Goal: Task Accomplishment & Management: Manage account settings

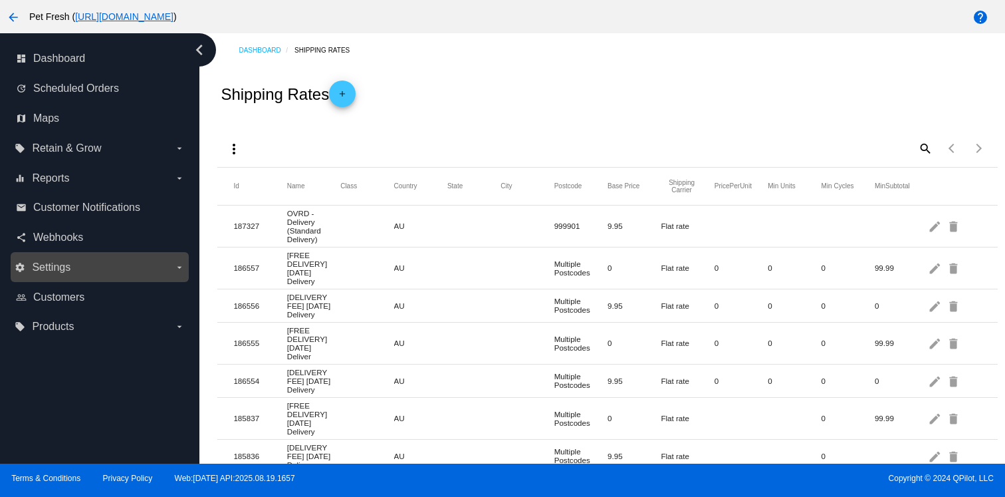
click at [110, 268] on label "settings Settings arrow_drop_down" at bounding box center [100, 267] width 170 height 21
click at [0, 0] on input "settings Settings arrow_drop_down" at bounding box center [0, 0] width 0 height 0
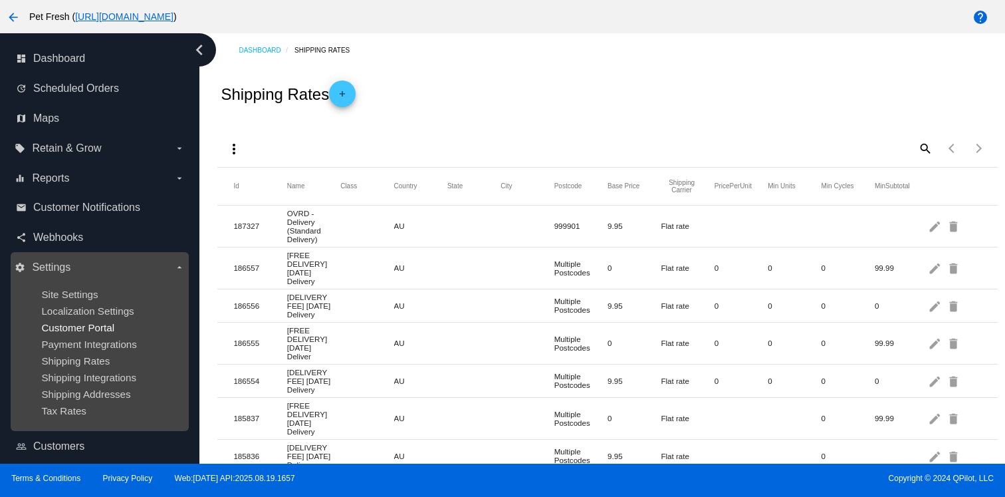
click at [104, 327] on span "Customer Portal" at bounding box center [77, 327] width 73 height 11
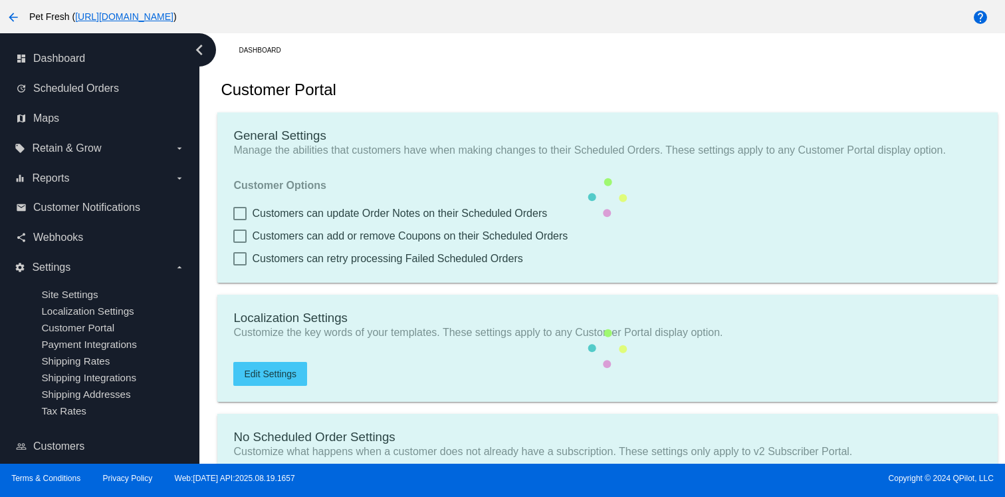
checkbox input "true"
type input "Create a Subscription"
type input "[URL][DOMAIN_NAME]"
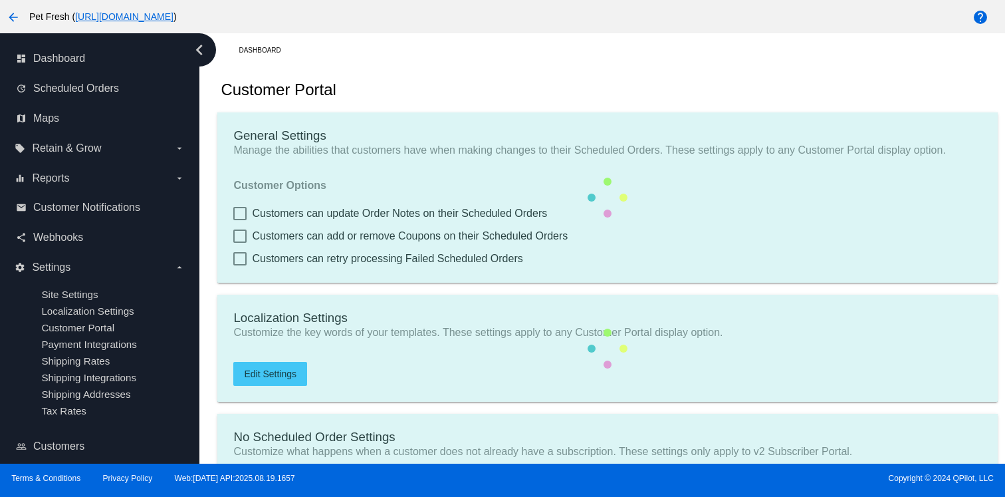
type input "1"
type input "20"
type input "500"
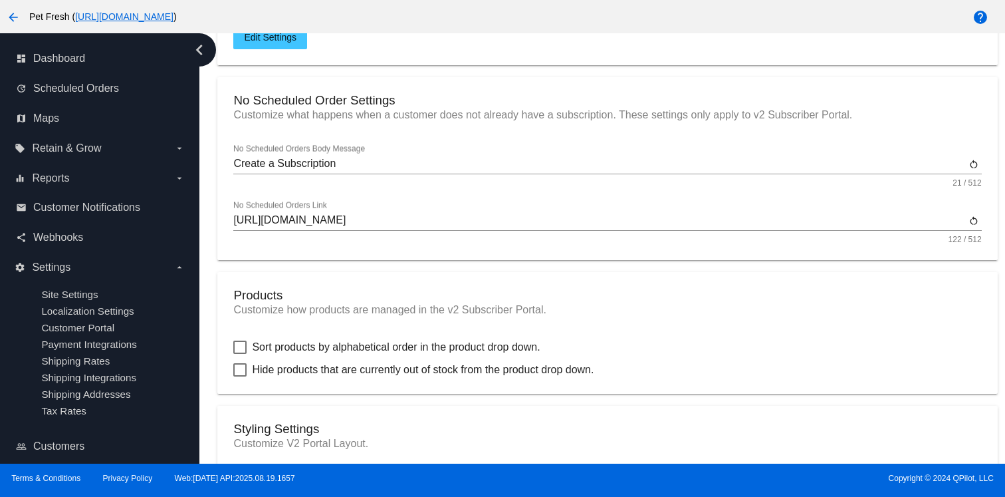
scroll to position [372, 0]
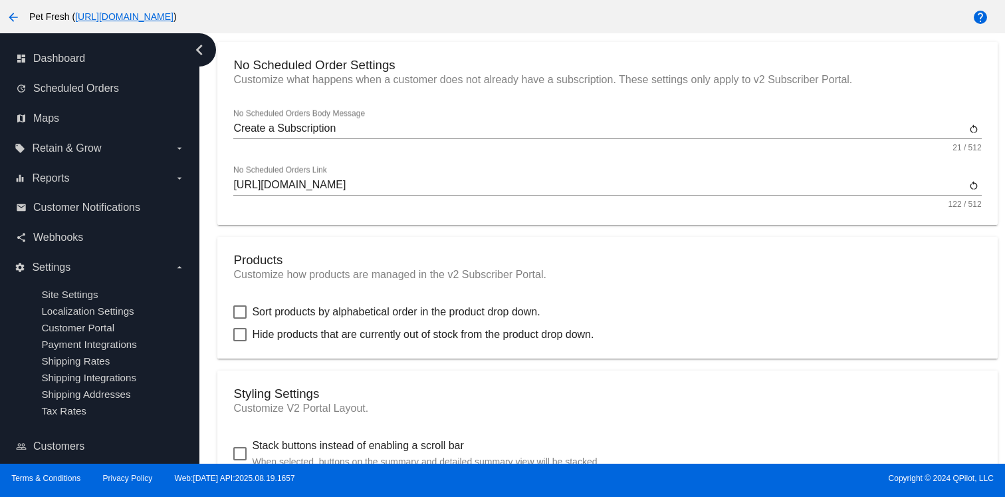
click at [760, 191] on input "[URL][DOMAIN_NAME]" at bounding box center [599, 185] width 732 height 12
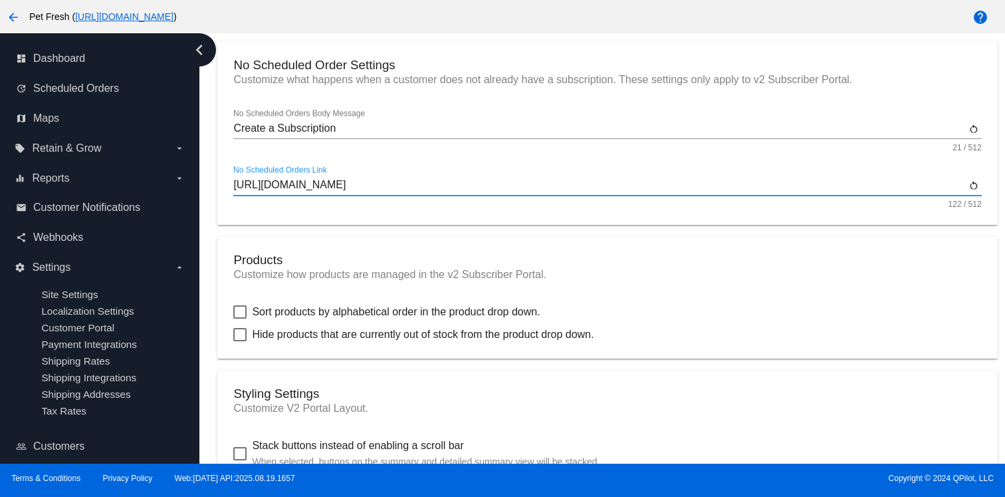
click at [760, 191] on input "[URL][DOMAIN_NAME]" at bounding box center [599, 185] width 732 height 12
click at [723, 216] on mat-card "No Scheduled Order Settings Customize what happens when a customer does not alr…" at bounding box center [607, 133] width 780 height 183
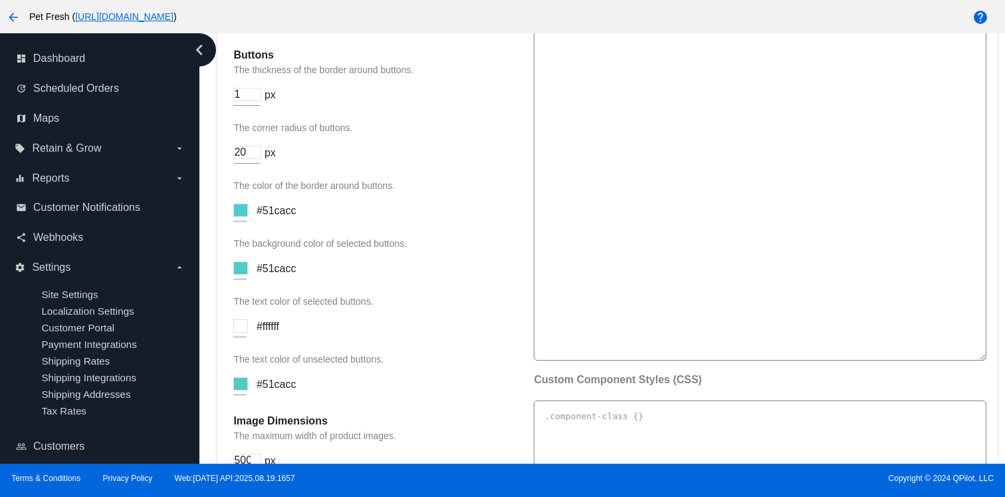
scroll to position [1714, 0]
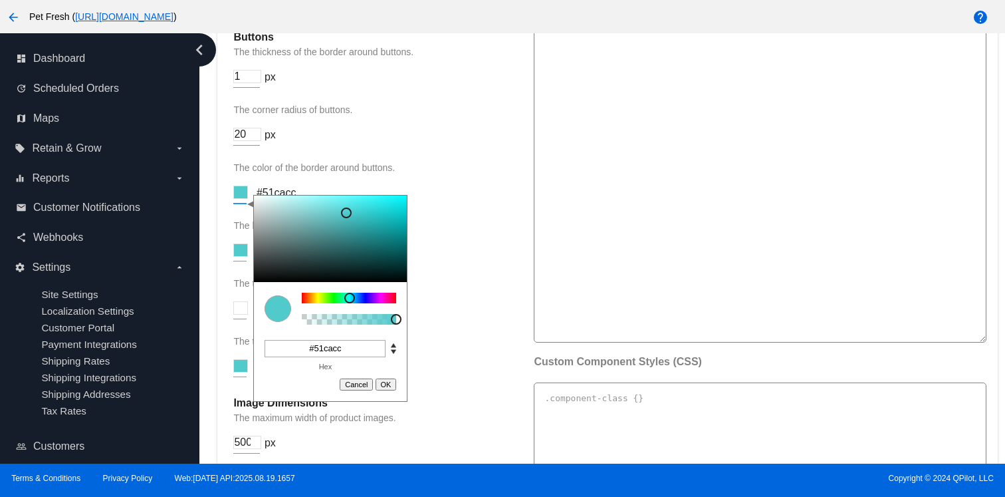
click at [240, 199] on input at bounding box center [240, 191] width 15 height 13
click at [320, 357] on input "#51cacc" at bounding box center [325, 348] width 121 height 17
click at [327, 357] on input "#51cacc" at bounding box center [325, 348] width 121 height 17
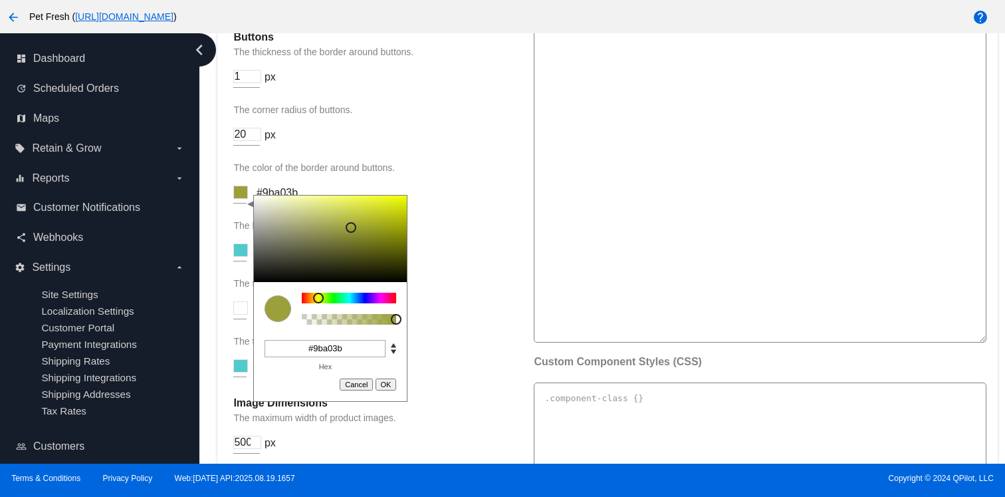
type input "#9ba03b"
click at [387, 390] on button "OK" at bounding box center [386, 384] width 21 height 12
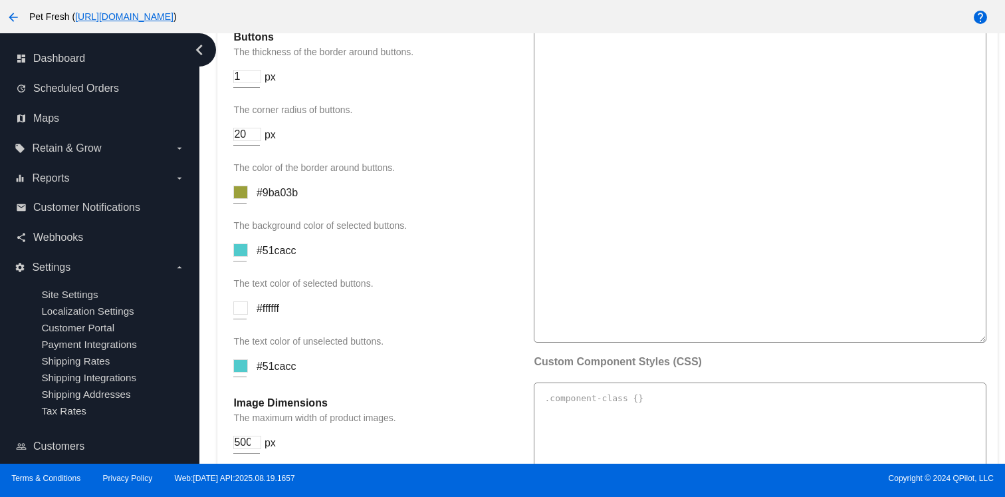
click at [279, 198] on span "#9ba03b" at bounding box center [277, 192] width 41 height 11
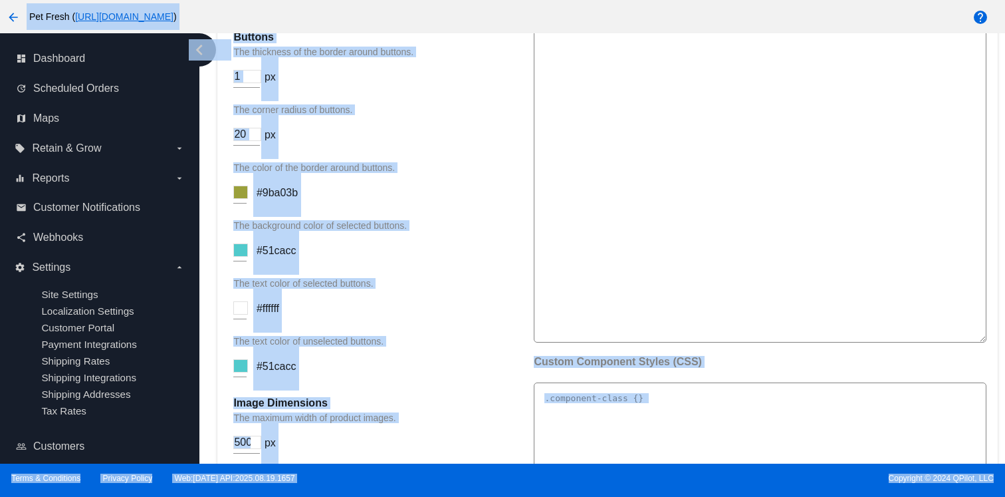
click at [279, 198] on span "#9ba03b" at bounding box center [277, 192] width 41 height 11
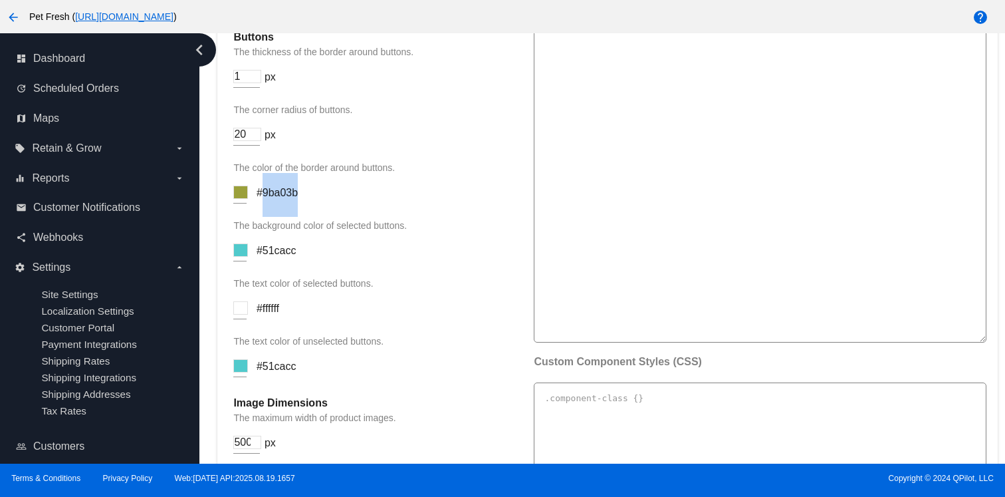
click at [279, 198] on span "#9ba03b" at bounding box center [277, 192] width 41 height 11
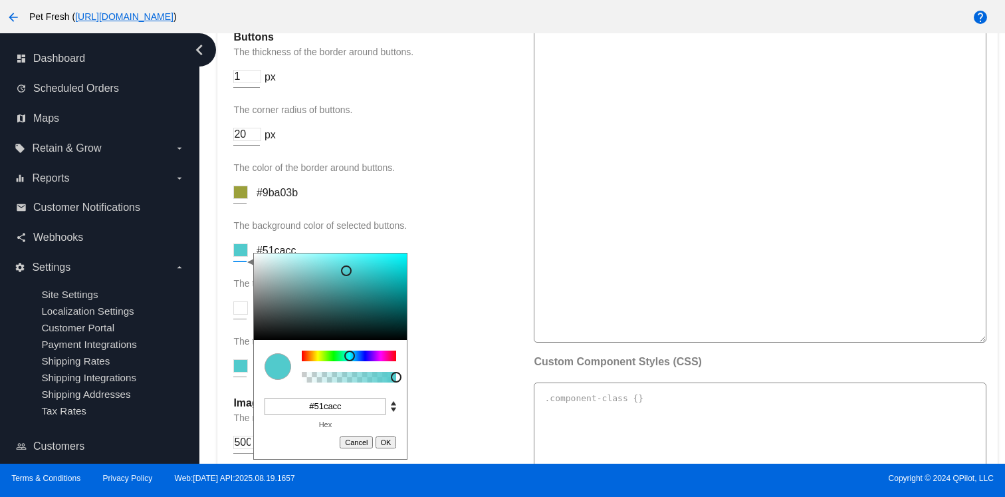
click at [243, 257] on input at bounding box center [240, 249] width 15 height 13
click at [324, 415] on input "#51cacc" at bounding box center [325, 406] width 121 height 17
paste input "9ba03b"
paste input
type input "9ba03b"
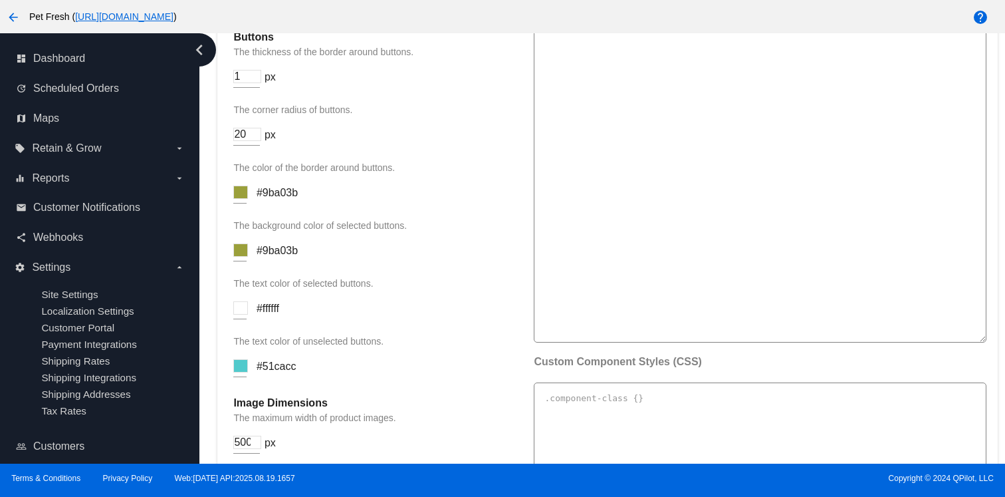
click at [482, 332] on div "The text color of selected buttons. #ffffff" at bounding box center [376, 305] width 287 height 55
click at [244, 372] on input at bounding box center [240, 365] width 15 height 13
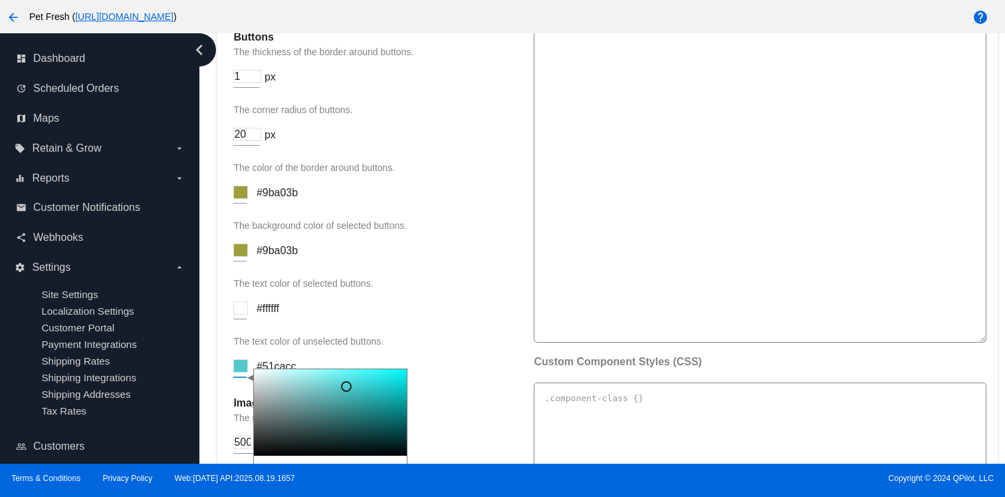
scroll to position [2016, 0]
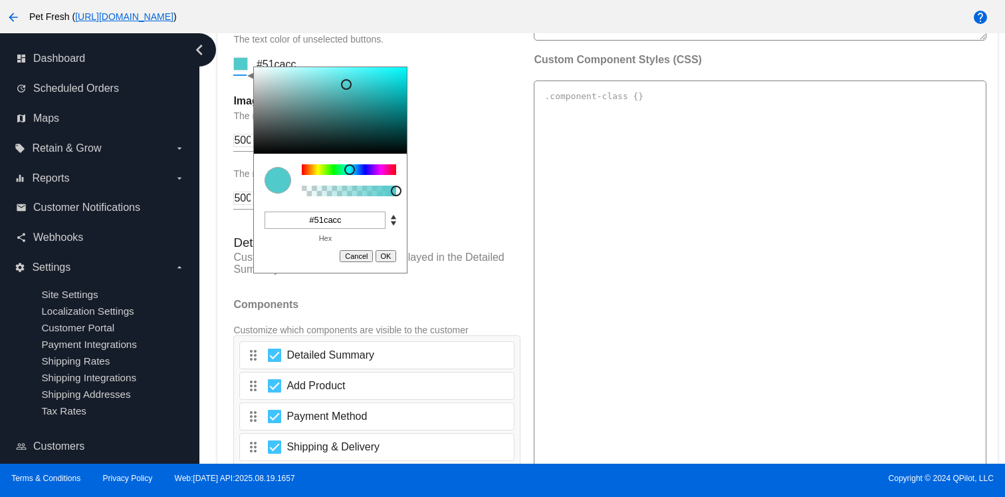
click at [347, 234] on div "#51cacc" at bounding box center [330, 222] width 142 height 23
click at [333, 234] on div "#51cacc" at bounding box center [330, 222] width 142 height 23
click at [322, 234] on div "#51cacc" at bounding box center [330, 222] width 142 height 23
click at [320, 229] on input "#51cacc" at bounding box center [325, 219] width 121 height 17
paste input "9ba03b"
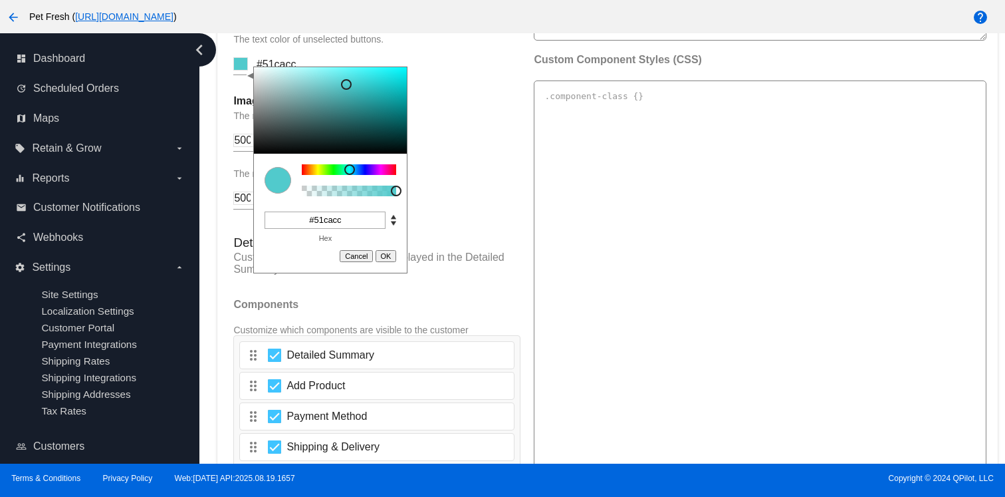
type input "9ba03b"
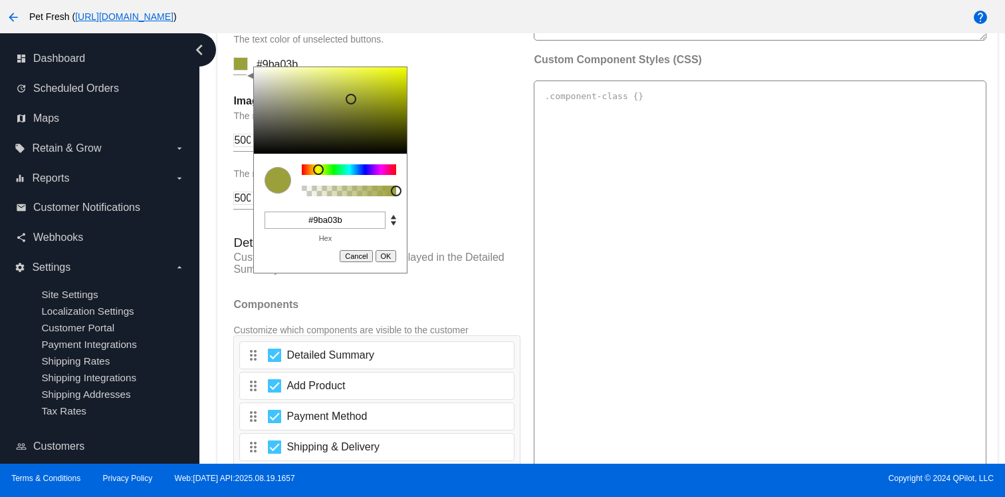
click at [467, 165] on div "Image Dimensions The maximum width of product images. 500 px" at bounding box center [376, 130] width 287 height 70
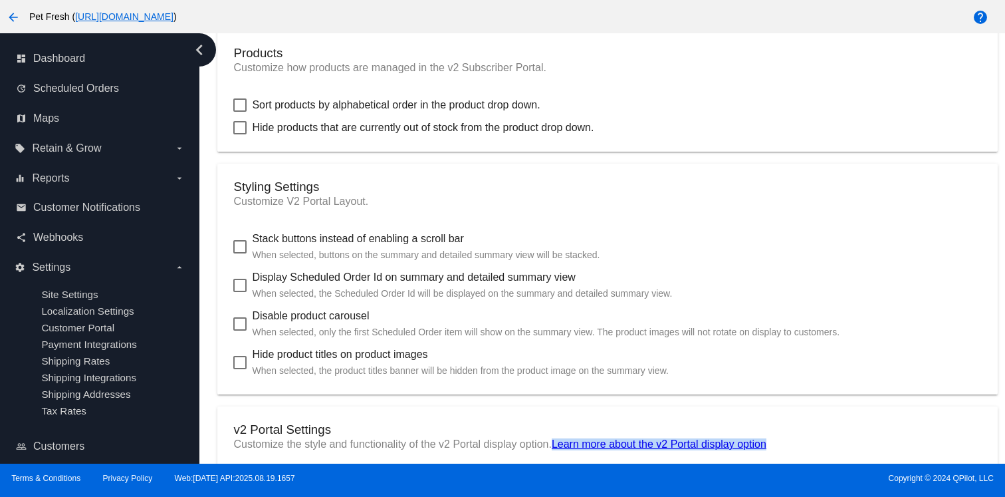
scroll to position [580, 0]
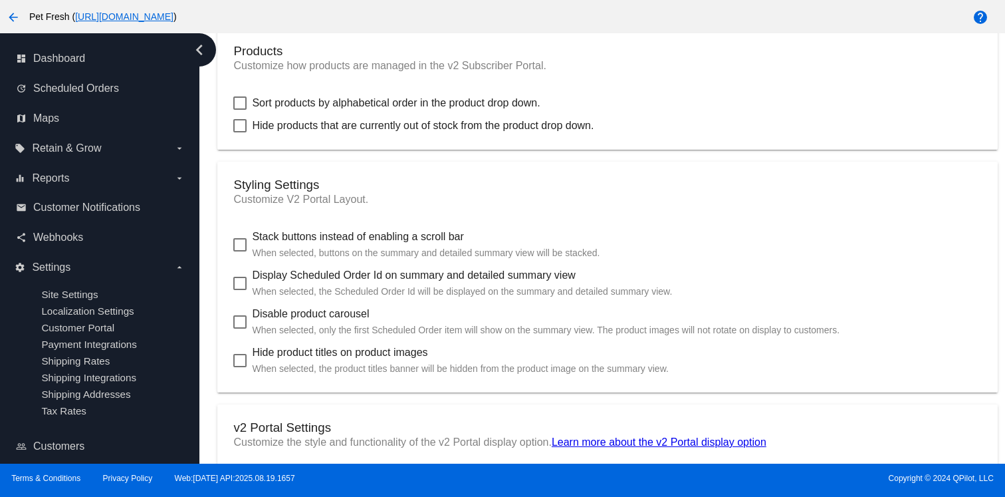
click at [348, 253] on span "Stack buttons instead of enabling a scroll bar When selected, buttons on the su…" at bounding box center [426, 245] width 348 height 32
click at [240, 252] on input "Stack buttons instead of enabling a scroll bar When selected, buttons on the su…" at bounding box center [239, 251] width 1 height 1
checkbox input "true"
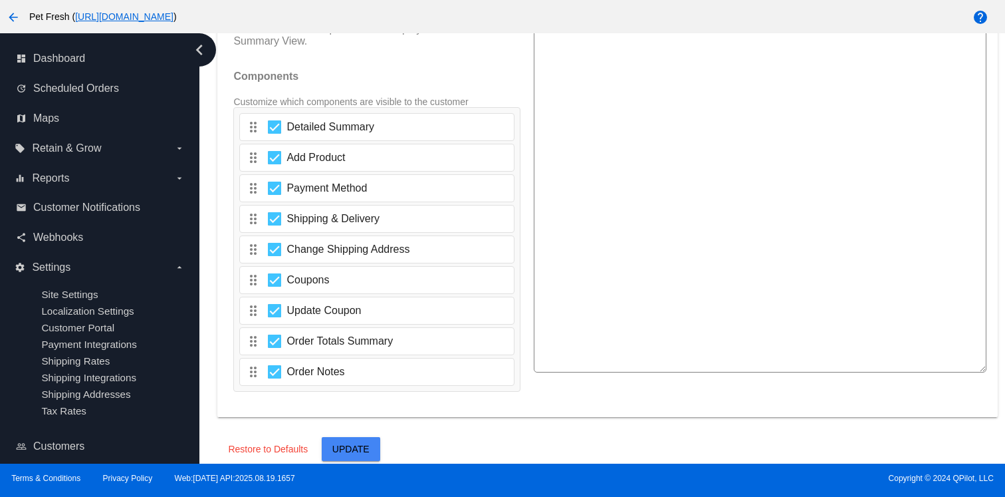
scroll to position [2307, 0]
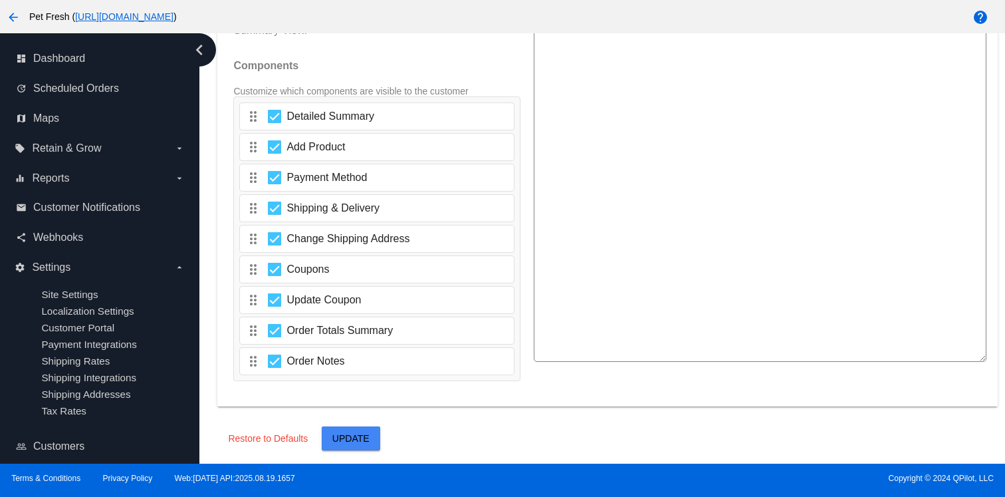
click at [361, 447] on button "Update" at bounding box center [351, 438] width 58 height 24
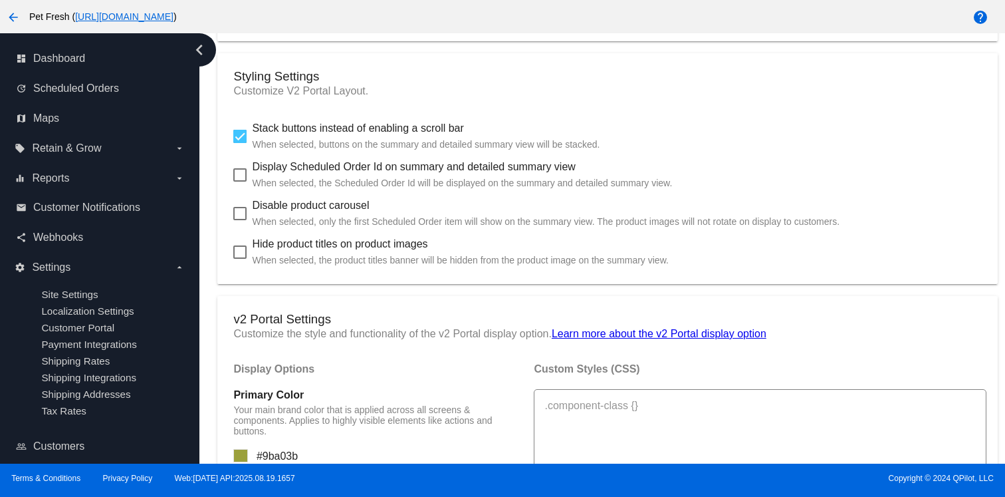
scroll to position [687, 0]
click at [415, 177] on span "Display Scheduled Order Id on summary and detailed summary view When selected, …" at bounding box center [462, 176] width 420 height 32
click at [240, 183] on input "Display Scheduled Order Id on summary and detailed summary view When selected, …" at bounding box center [239, 183] width 1 height 1
checkbox input "true"
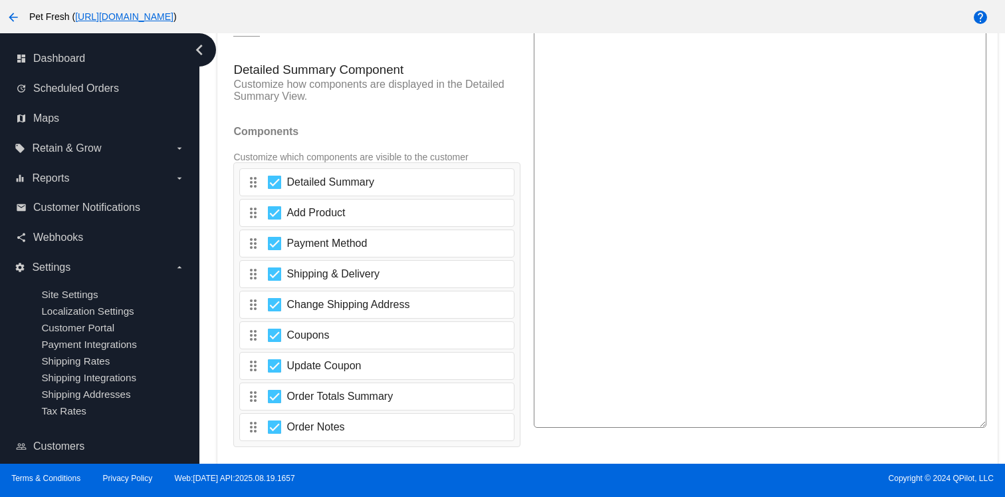
scroll to position [2307, 0]
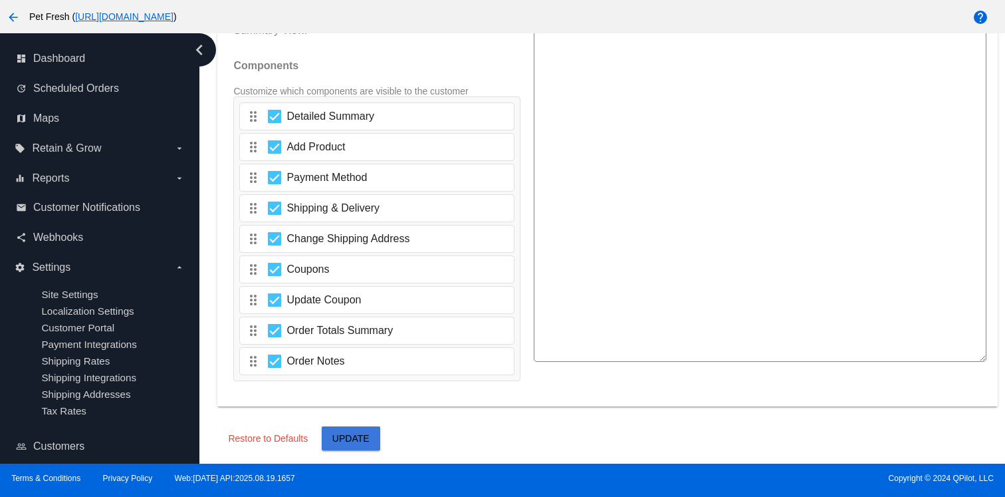
click at [342, 429] on button "Update" at bounding box center [351, 438] width 58 height 24
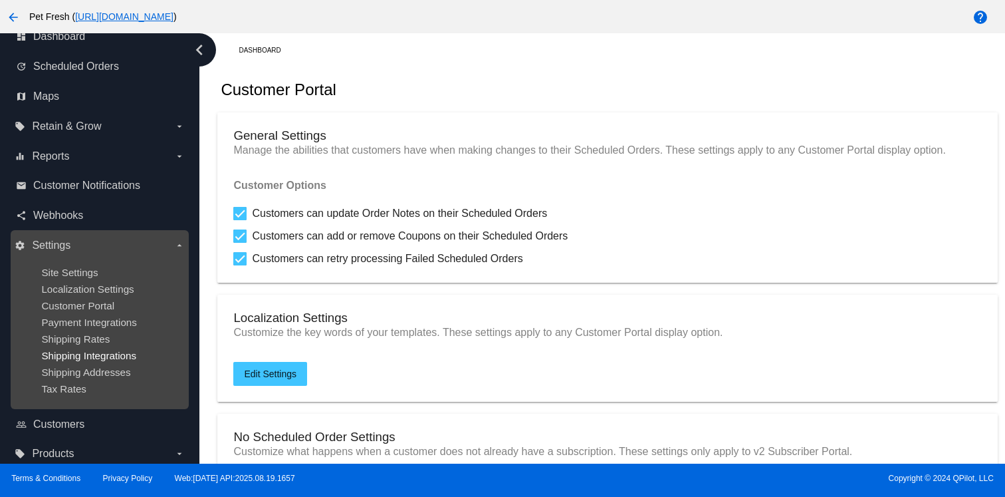
scroll to position [19, 0]
click at [106, 361] on span "Shipping Integrations" at bounding box center [88, 357] width 95 height 11
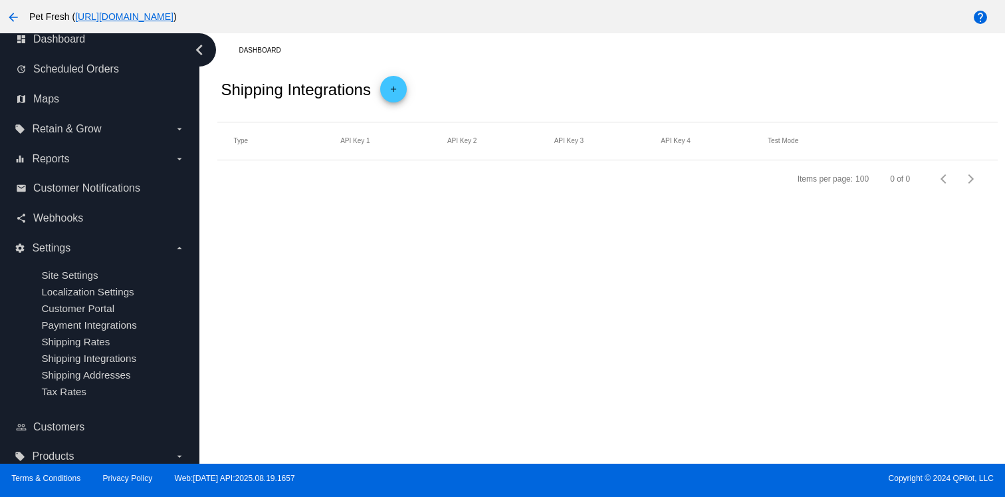
click at [401, 95] on mat-icon "add" at bounding box center [394, 92] width 16 height 16
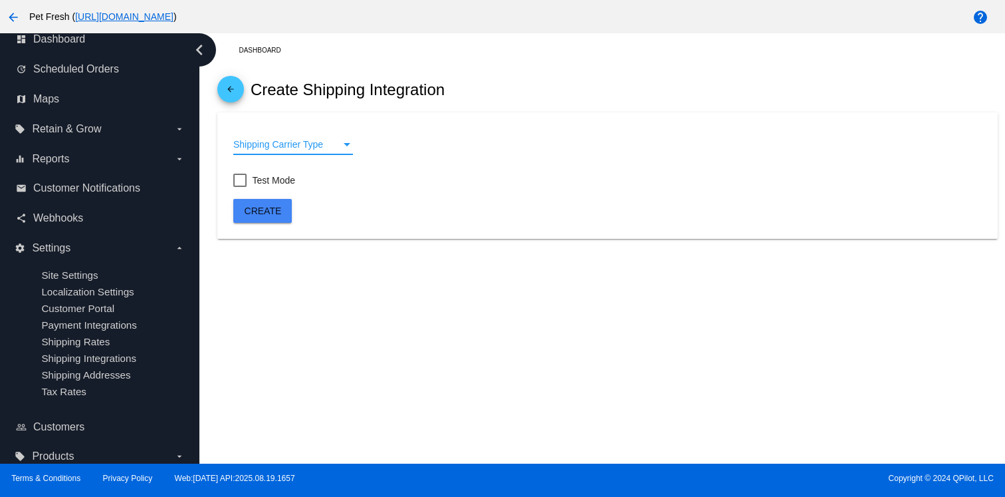
click at [310, 146] on span "Shipping Carrier Type" at bounding box center [278, 144] width 90 height 11
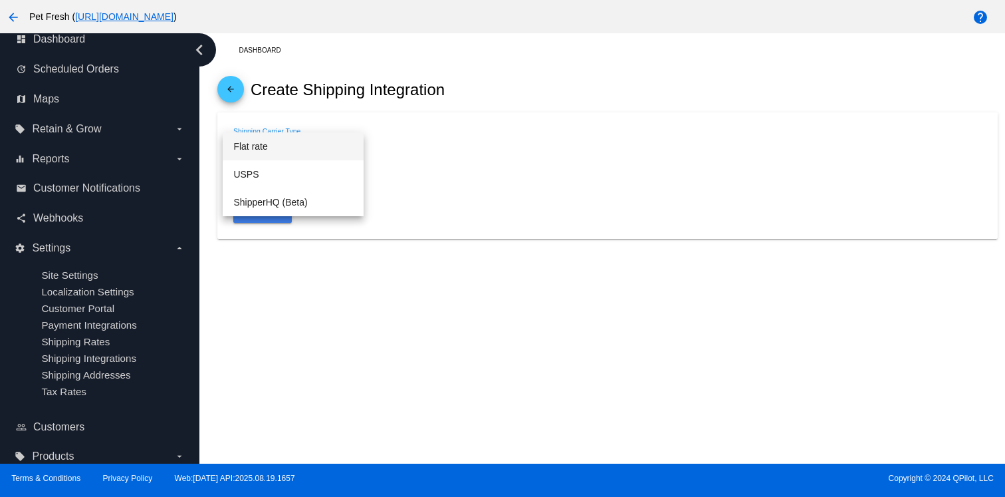
click at [313, 298] on div at bounding box center [502, 248] width 1005 height 497
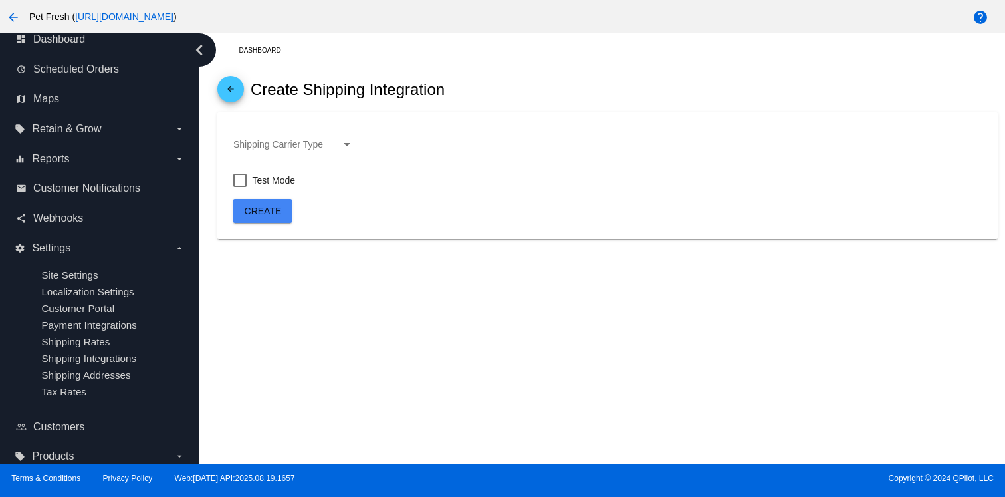
click at [247, 78] on div "arrow_back Create Shipping Integration" at bounding box center [607, 89] width 780 height 45
click at [253, 84] on h2 "Create Shipping Integration" at bounding box center [348, 89] width 194 height 19
click at [256, 89] on h2 "Create Shipping Integration" at bounding box center [348, 89] width 194 height 19
click at [243, 89] on link "arrow_back" at bounding box center [230, 89] width 27 height 27
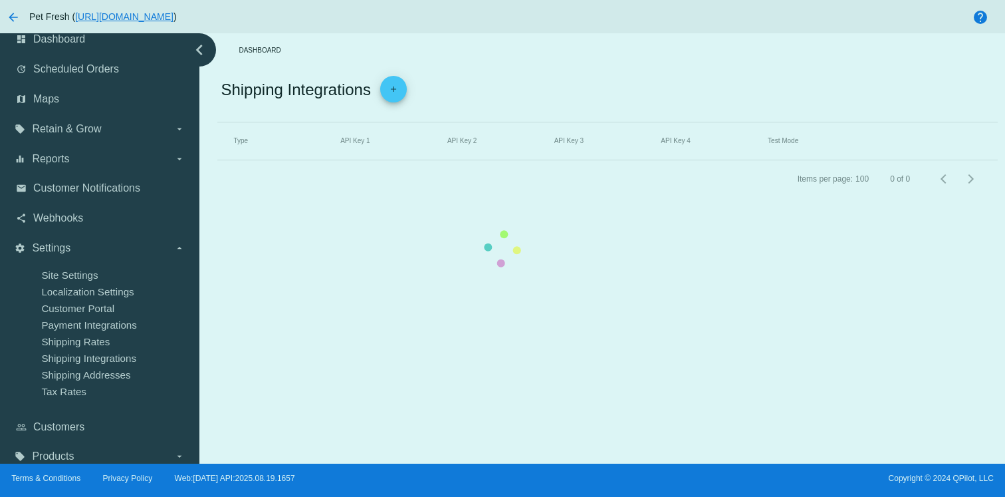
scroll to position [41, 0]
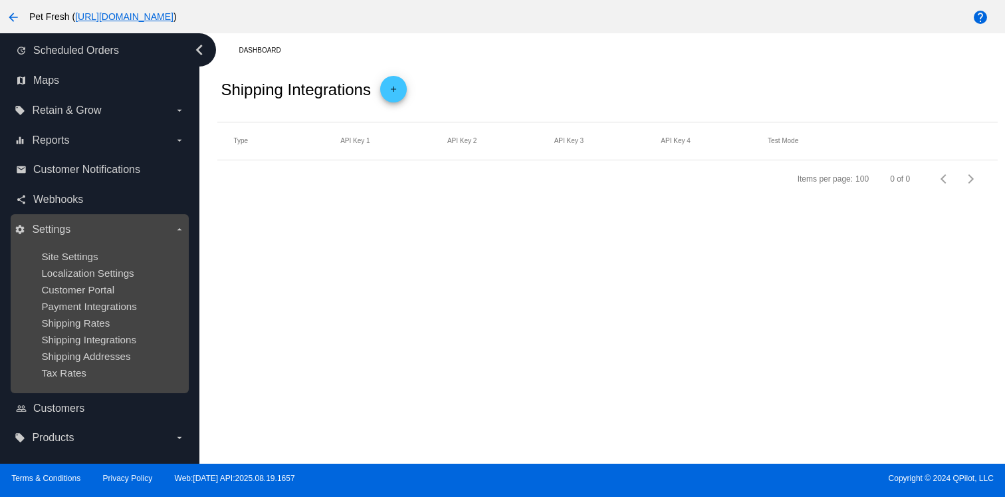
click at [91, 261] on ul "Site Settings Localization Settings Customer Portal Payment Integrations Shippi…" at bounding box center [100, 314] width 170 height 149
click at [74, 251] on span "Site Settings" at bounding box center [69, 256] width 57 height 11
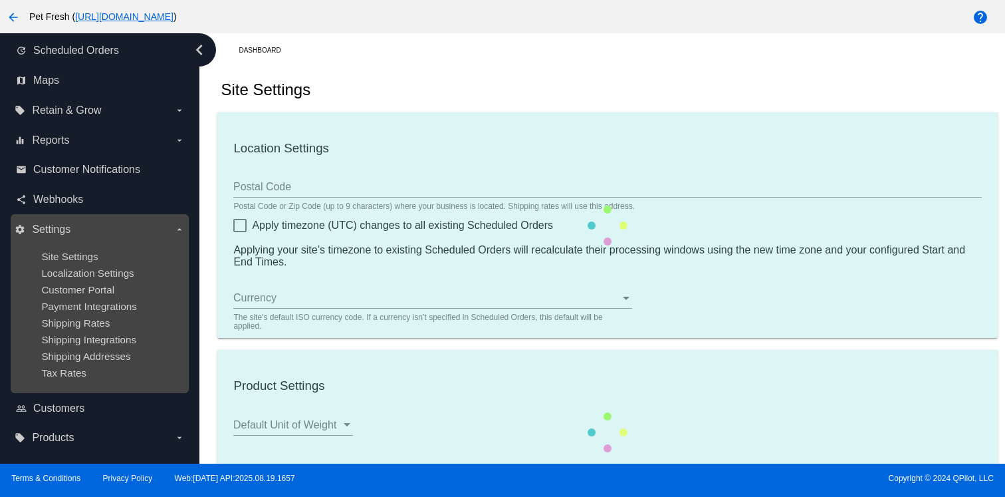
type input "6056"
checkbox input "true"
type input "00:01"
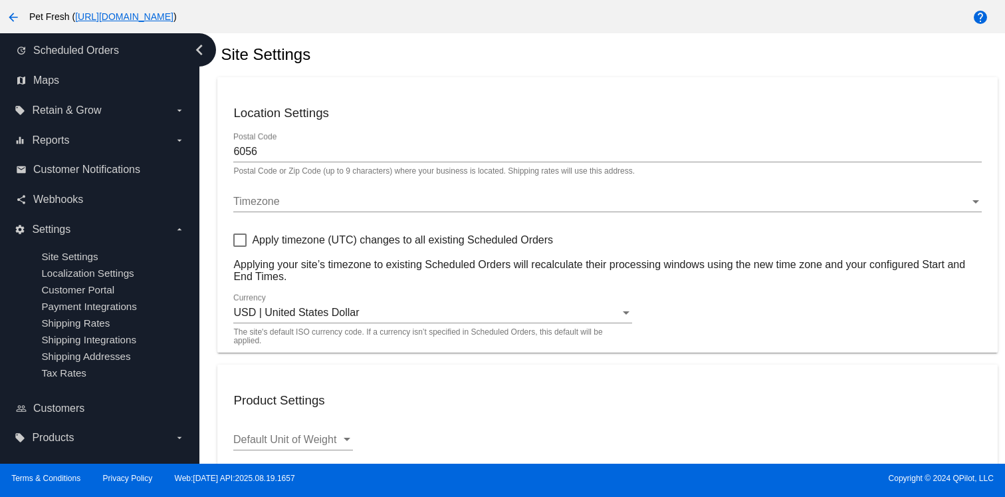
scroll to position [38, 0]
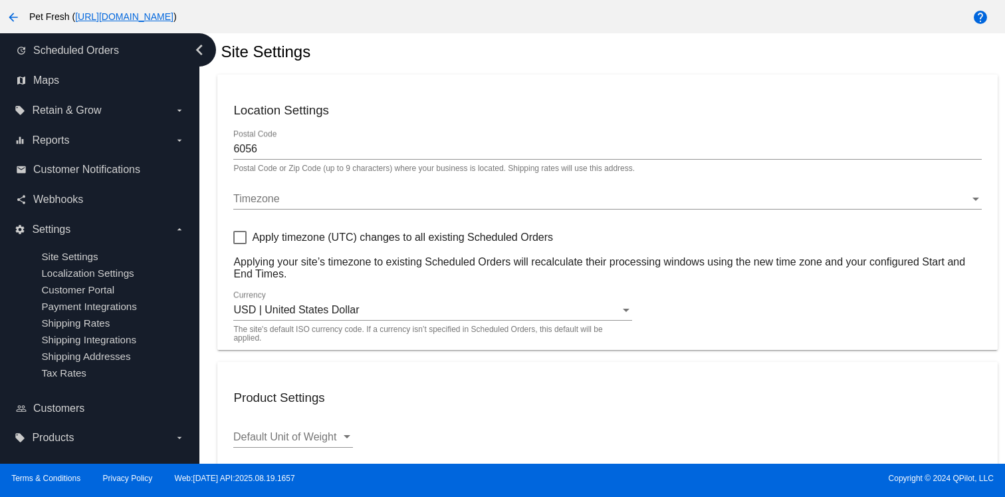
click at [287, 290] on mat-card "Location Settings 6056 Postal Code Postal Code or Zip Code (up to 9 characters)…" at bounding box center [607, 211] width 780 height 275
click at [287, 303] on div "USD | United States Dollar Currency" at bounding box center [432, 305] width 399 height 30
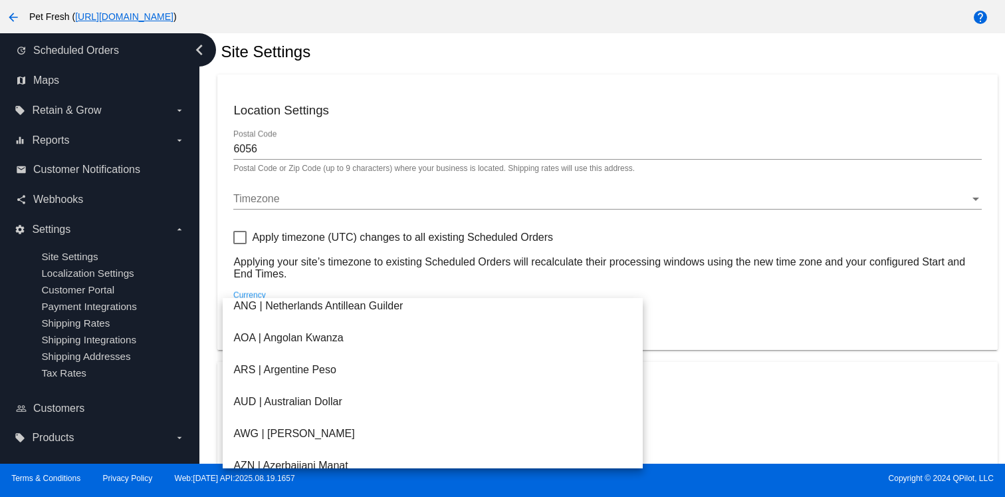
scroll to position [177, 0]
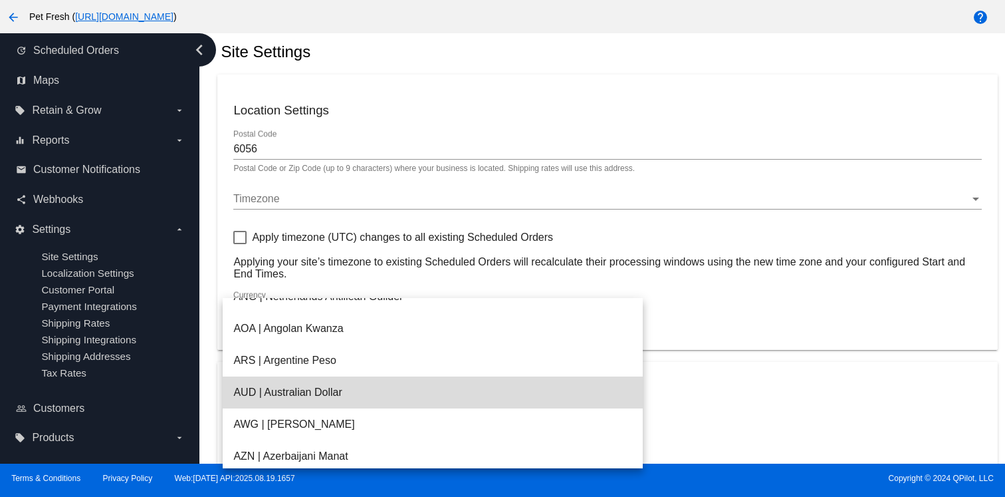
click at [312, 399] on span "AUD | Australian Dollar" at bounding box center [432, 392] width 399 height 32
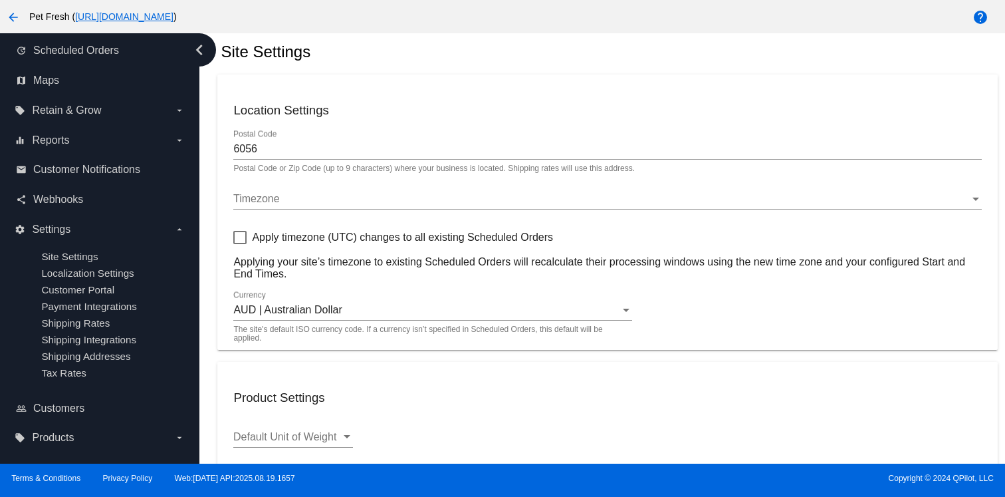
click at [401, 370] on mat-card "Product Settings Default Unit of Weight Default Unit of Weight Default Unit of …" at bounding box center [607, 444] width 780 height 164
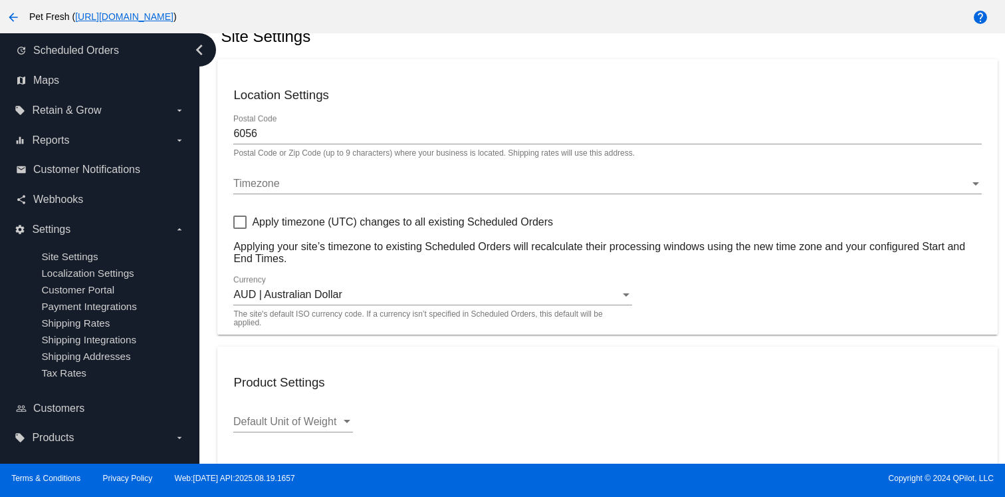
scroll to position [57, 0]
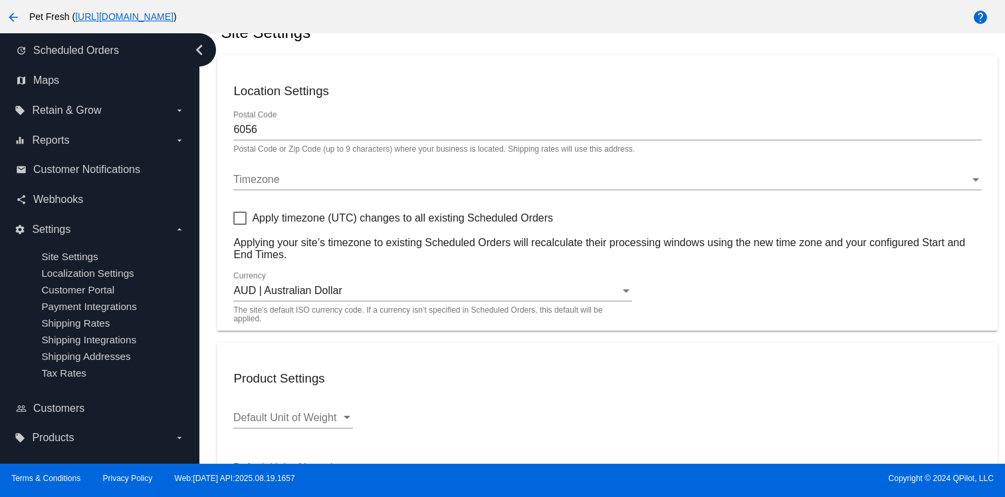
click at [326, 180] on div "Timezone" at bounding box center [601, 179] width 736 height 12
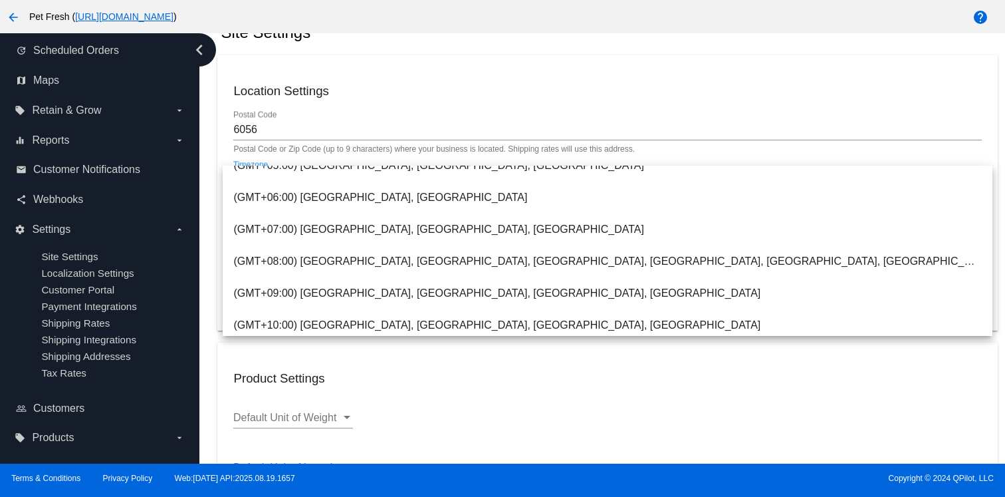
scroll to position [590, 0]
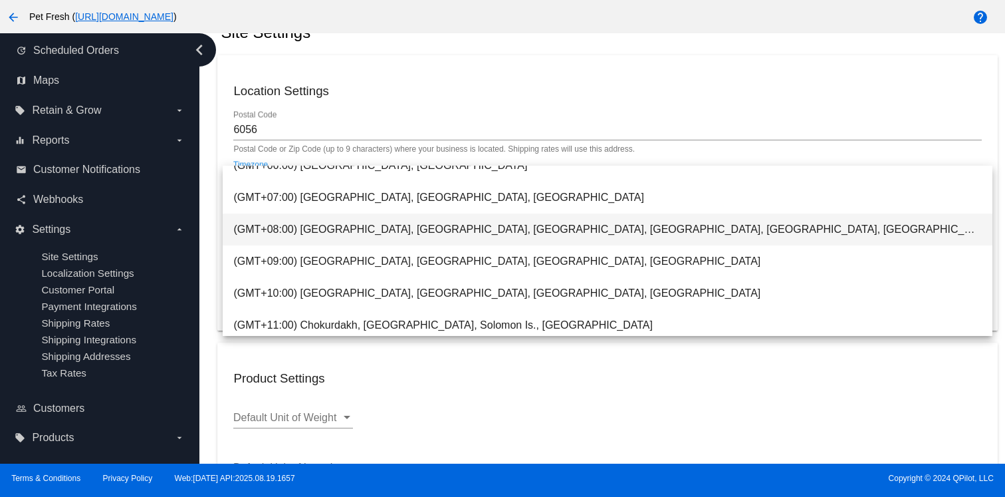
click at [362, 224] on span "(GMT+08:00) [GEOGRAPHIC_DATA], [GEOGRAPHIC_DATA], [GEOGRAPHIC_DATA], [GEOGRAPHI…" at bounding box center [607, 229] width 748 height 32
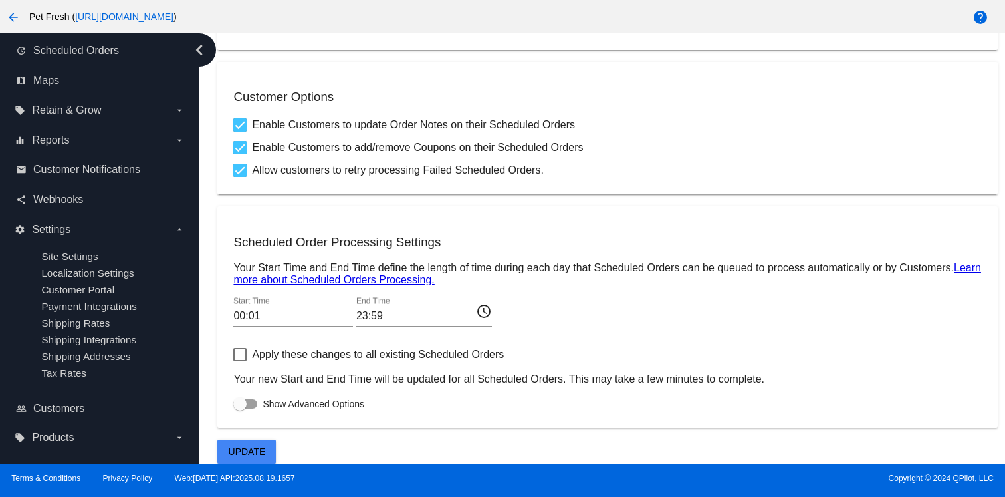
scroll to position [524, 0]
click at [247, 404] on div at bounding box center [245, 403] width 24 height 9
click at [240, 408] on input "Show Advanced Options" at bounding box center [239, 408] width 1 height 1
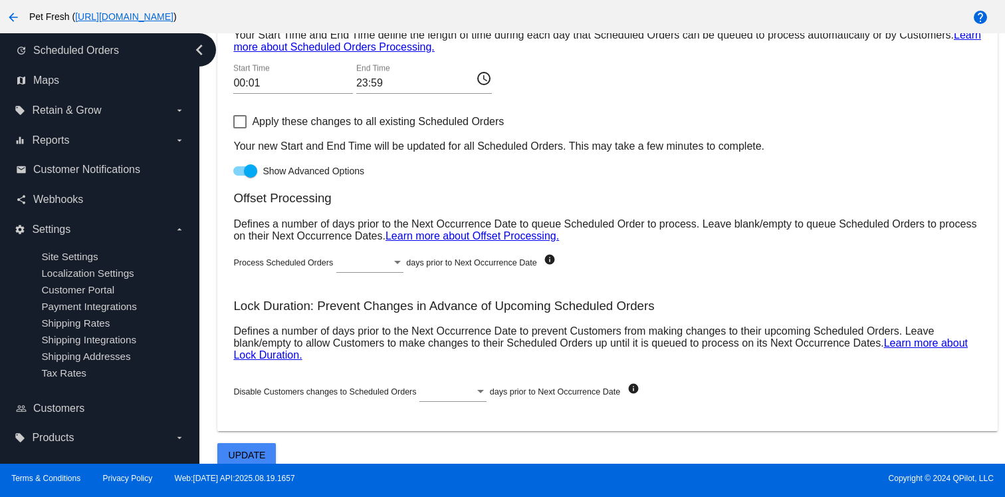
scroll to position [766, 0]
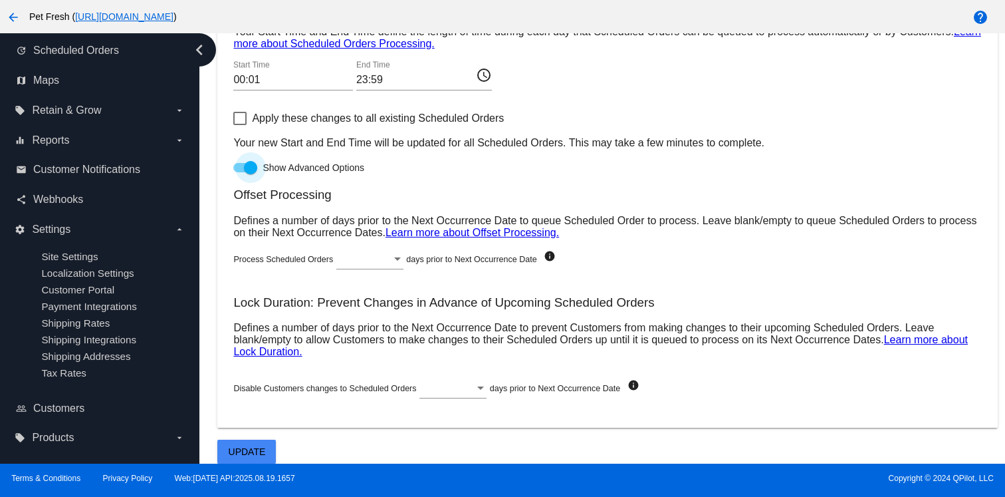
click at [247, 168] on label "Show Advanced Options" at bounding box center [298, 168] width 131 height 16
click at [240, 172] on input "Show Advanced Options" at bounding box center [239, 172] width 1 height 1
checkbox input "false"
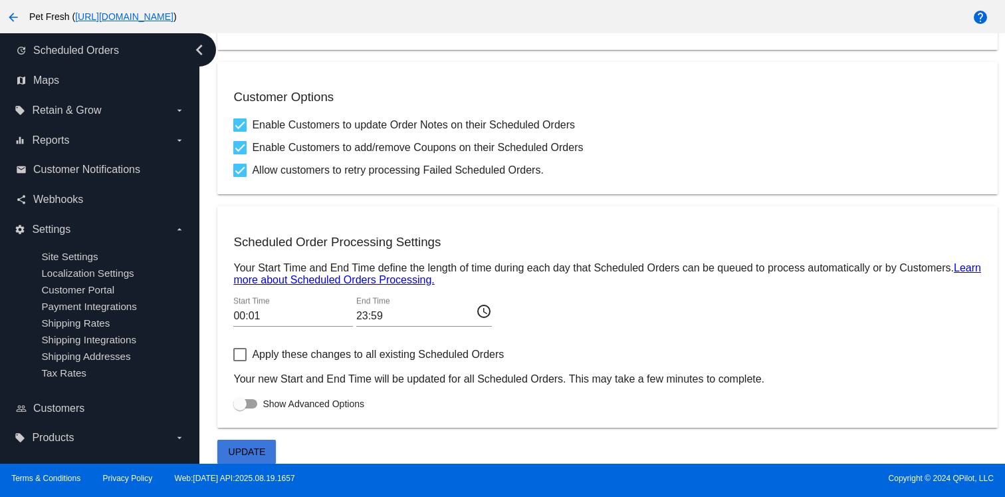
click at [256, 452] on span "Update" at bounding box center [247, 451] width 37 height 11
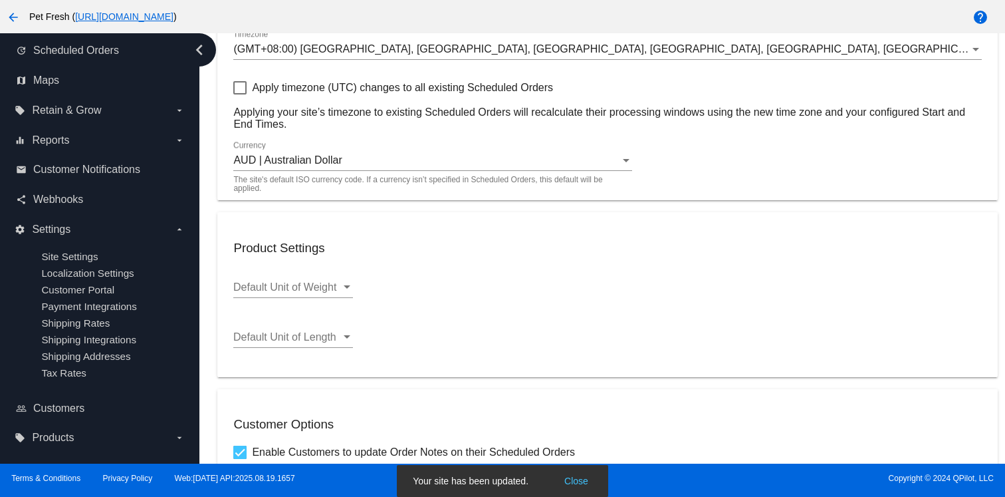
scroll to position [0, 0]
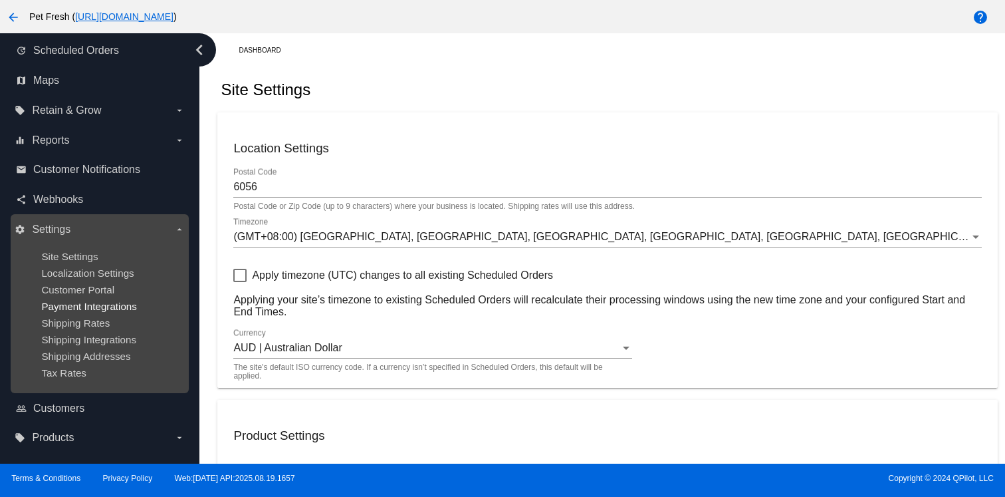
click at [91, 306] on span "Payment Integrations" at bounding box center [89, 305] width 96 height 11
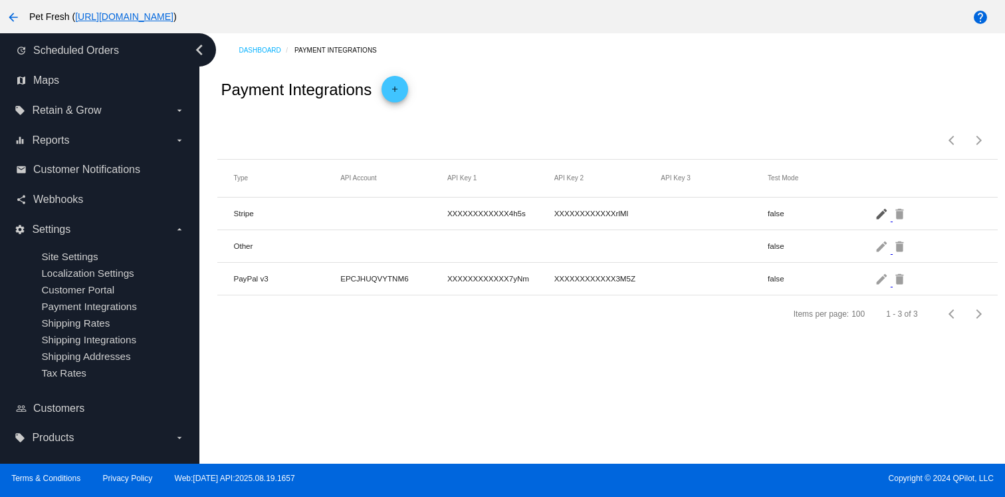
click at [876, 221] on mat-icon "edit" at bounding box center [883, 213] width 16 height 21
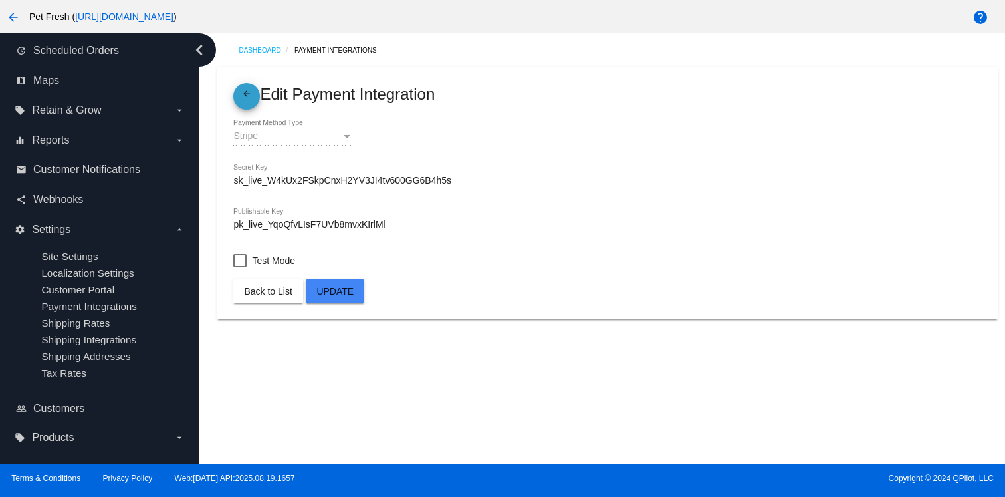
click at [250, 100] on mat-icon "arrow_back" at bounding box center [247, 97] width 16 height 16
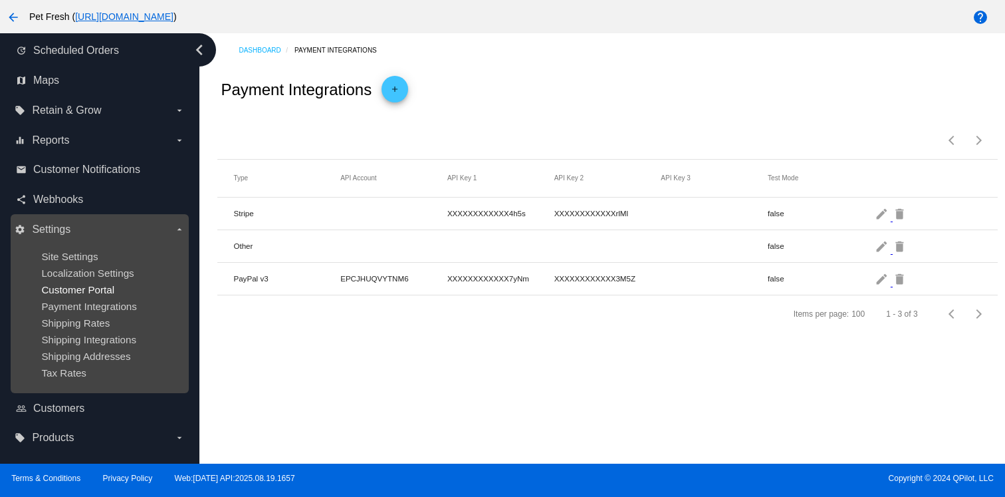
click at [90, 289] on span "Customer Portal" at bounding box center [77, 289] width 73 height 11
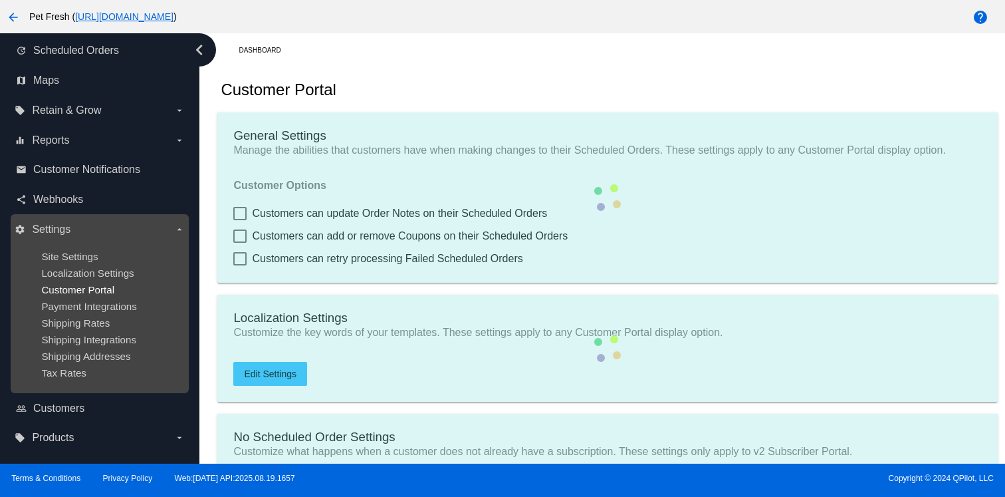
checkbox input "true"
type input "Create a Subscription"
type input "[URL][DOMAIN_NAME]"
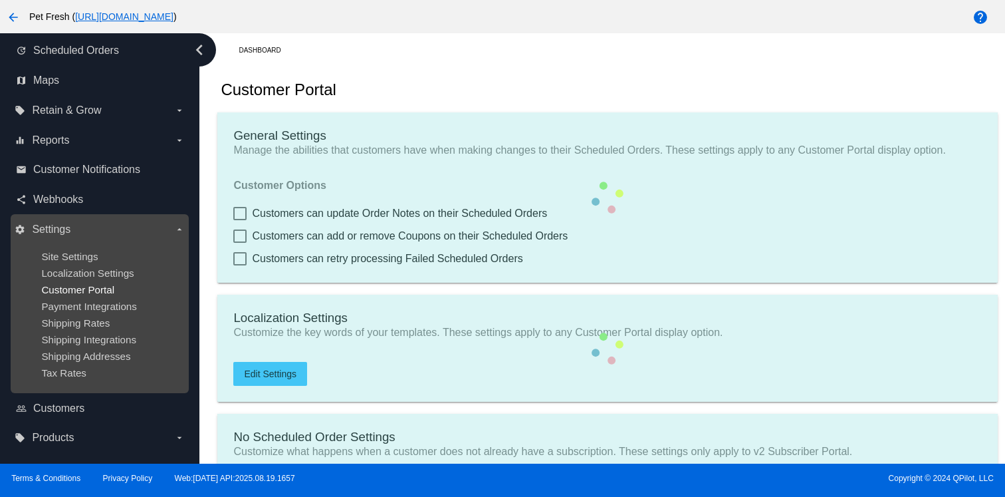
type input "1"
type input "20"
type input "500"
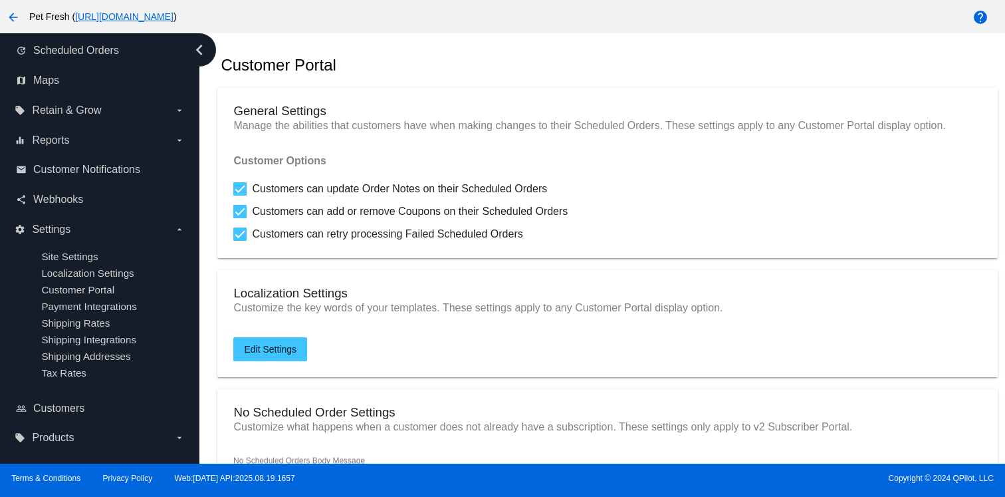
scroll to position [37, 0]
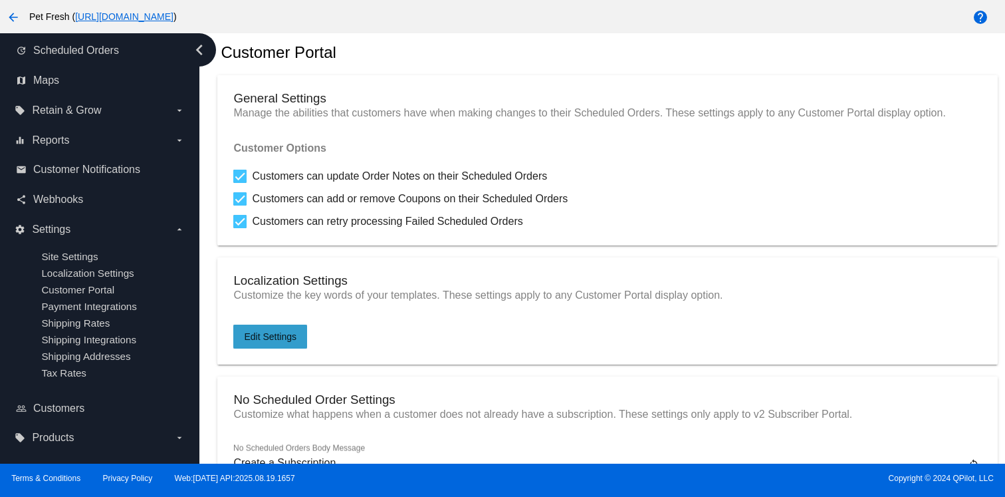
click at [273, 340] on span "Edit Settings" at bounding box center [270, 336] width 53 height 11
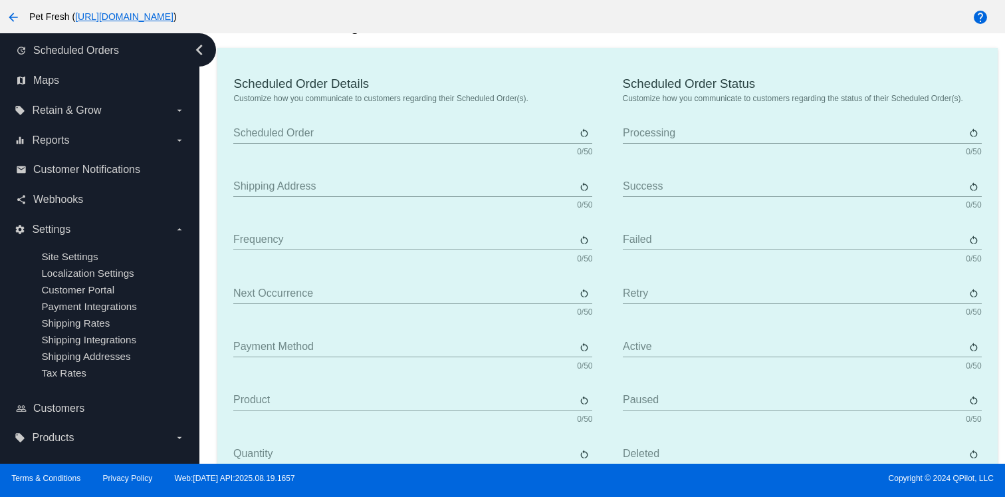
type input "Scheduled Order"
type input "Shipping address"
type input "Frequency"
type input "Next Payment Date"
type input "Payment method"
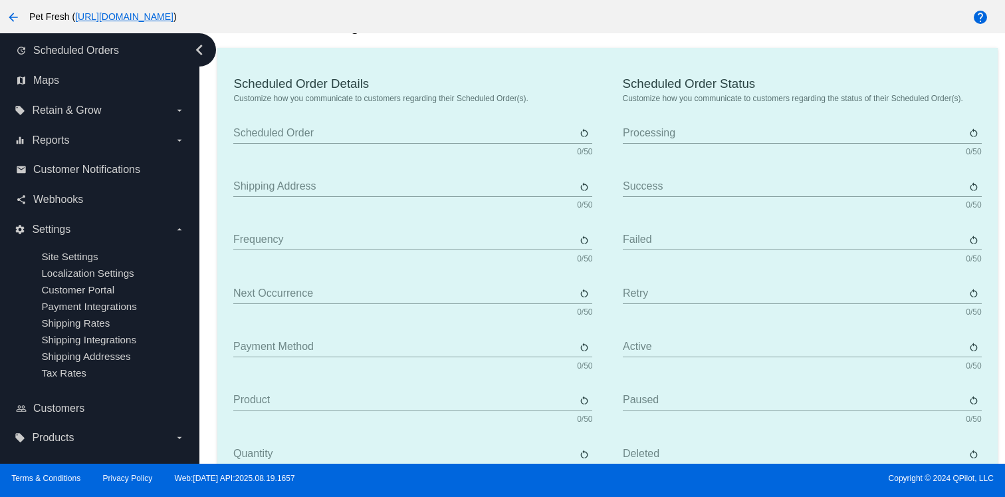
type input "Product"
type input "Quantity"
type input "Price"
type input "Out of stock"
type input "Subtotal"
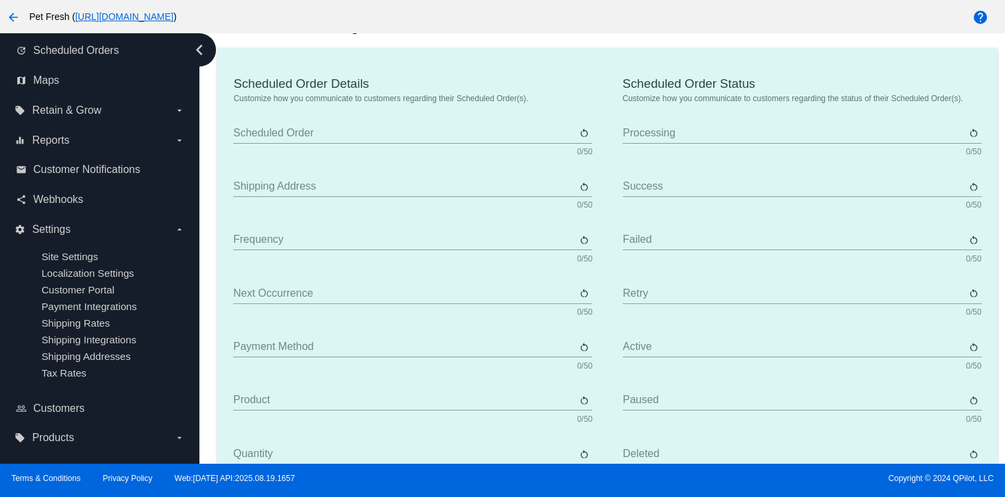
type input "Shipping"
type input "Tax"
type input "TBD"
type input "Total"
type input "No payment method"
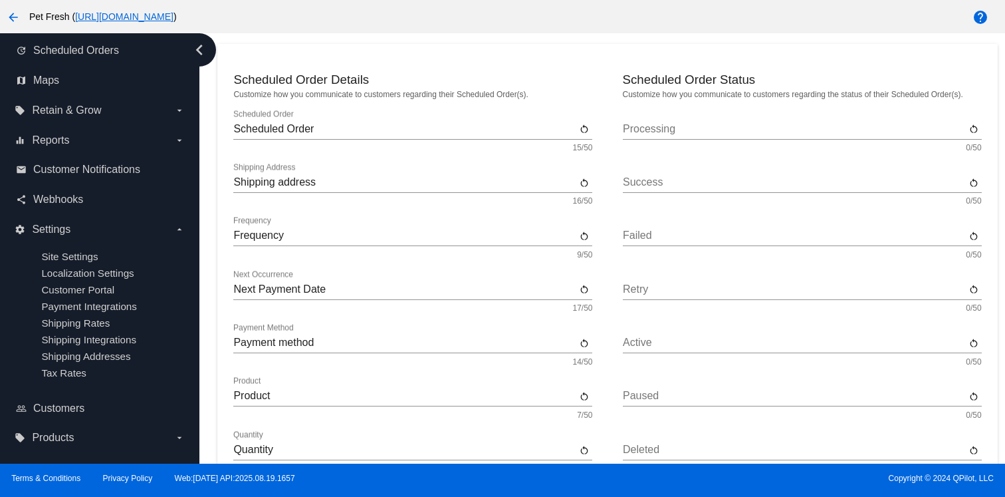
scroll to position [60, 0]
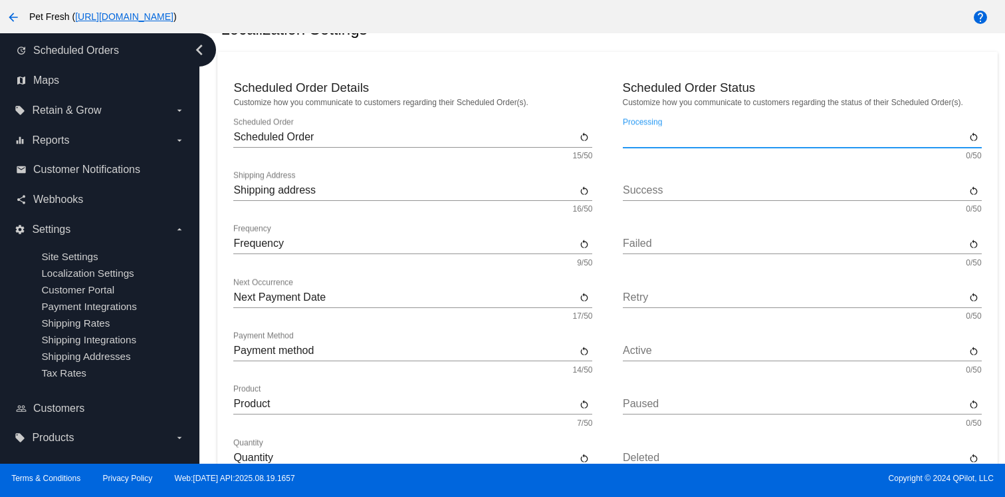
click at [634, 135] on input "Processing" at bounding box center [794, 137] width 343 height 12
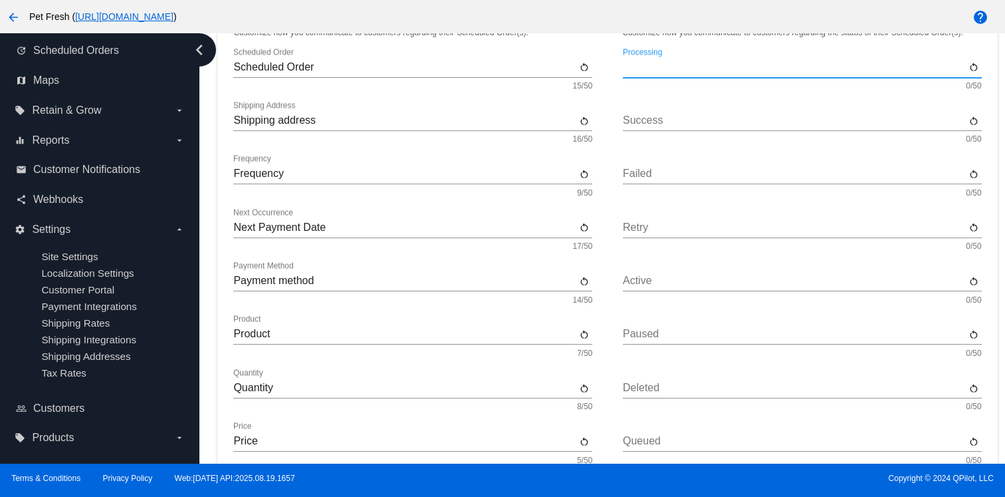
scroll to position [0, 0]
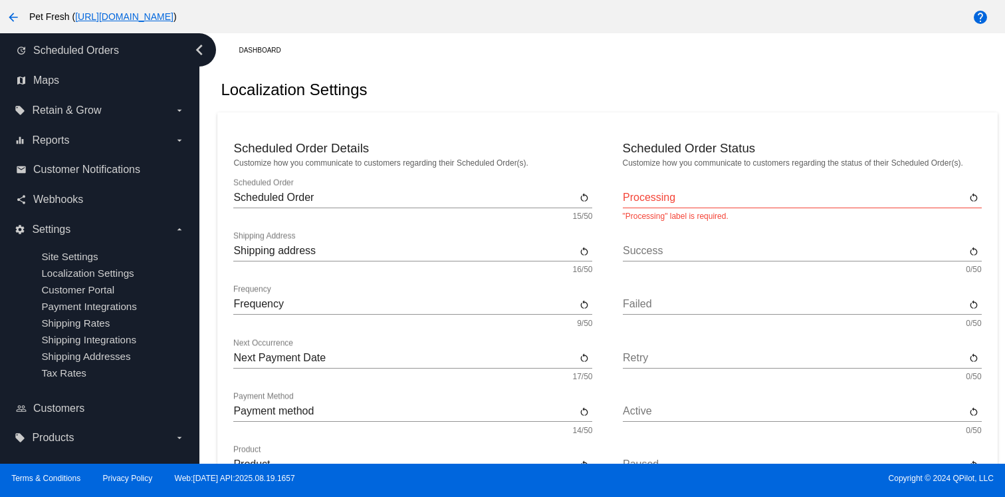
click at [259, 58] on link "Dashboard" at bounding box center [266, 50] width 54 height 21
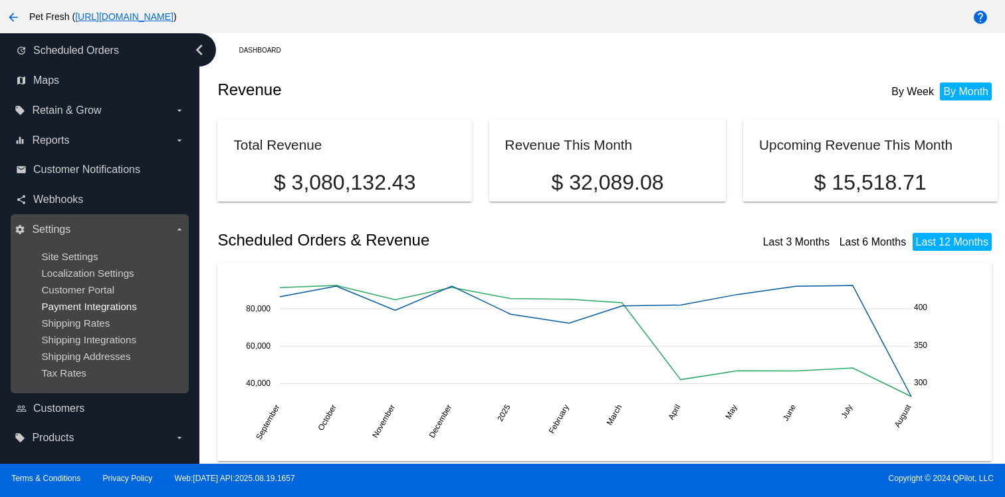
click at [95, 307] on span "Payment Integrations" at bounding box center [89, 305] width 96 height 11
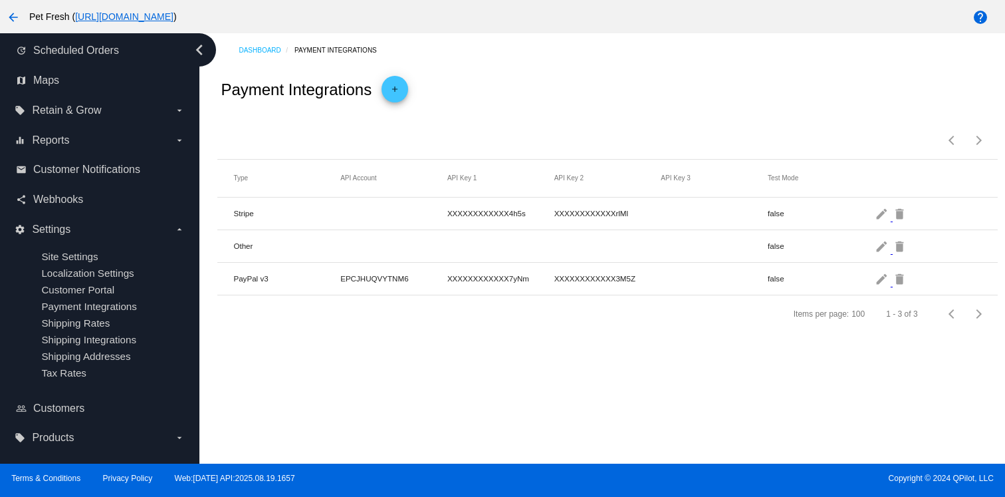
click at [89, 292] on span "Customer Portal" at bounding box center [77, 289] width 73 height 11
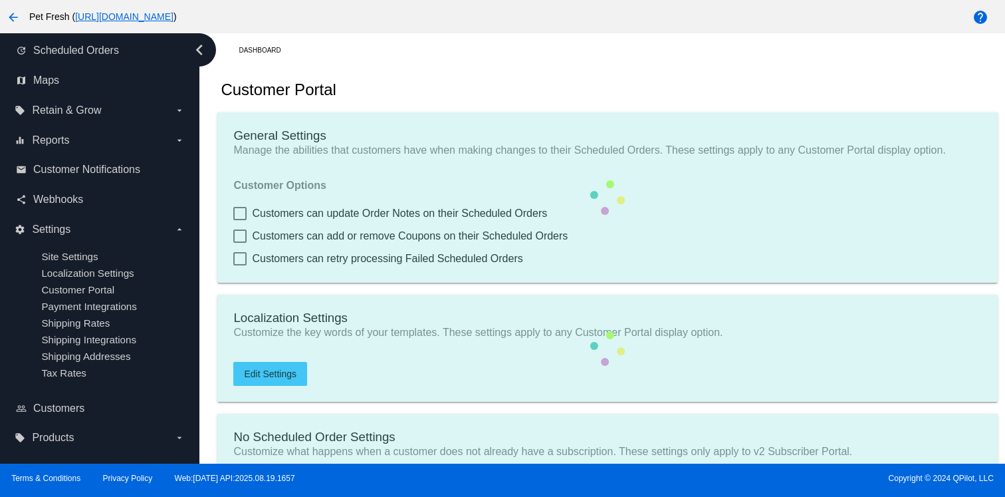
checkbox input "true"
type input "Create a Subscription"
type input "[URL][DOMAIN_NAME]"
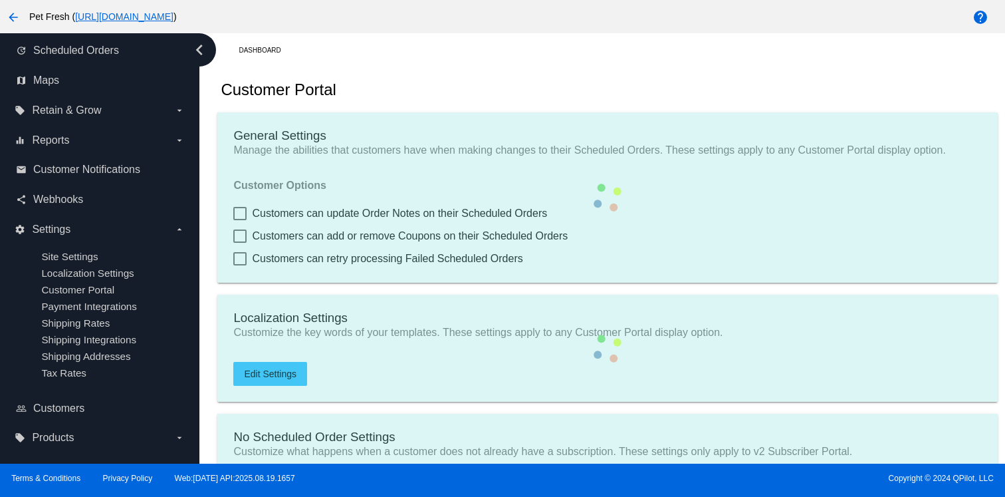
type input "1"
type input "20"
type input "500"
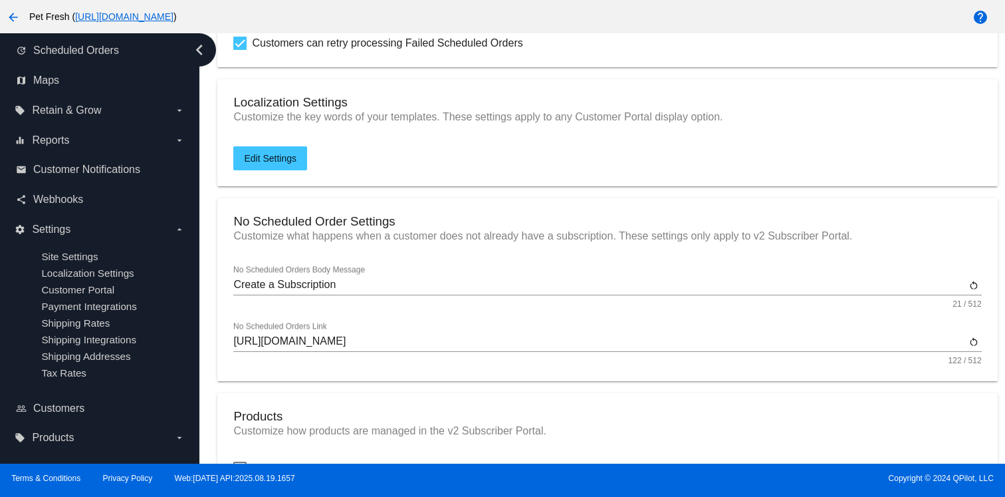
scroll to position [217, 0]
click at [360, 279] on div "Create a Subscription No Scheduled Orders Body Message" at bounding box center [599, 279] width 732 height 30
